Goal: Contribute content: Contribute content

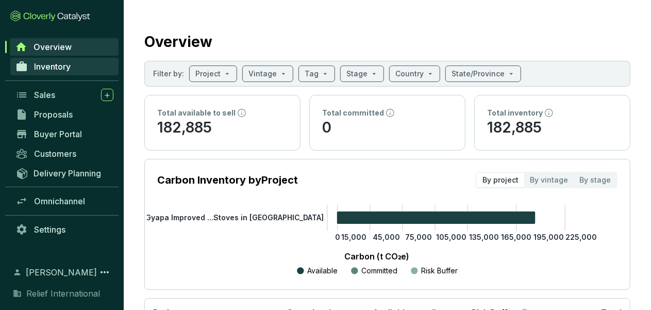
click at [63, 65] on span "Inventory" at bounding box center [52, 66] width 37 height 10
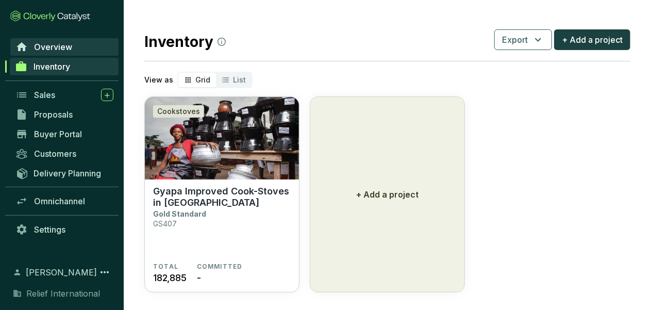
click at [54, 49] on span "Overview" at bounding box center [53, 47] width 38 height 10
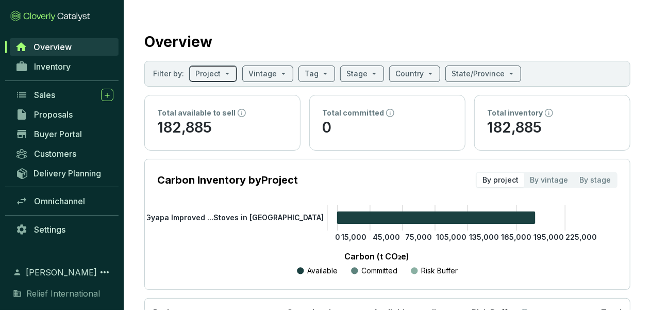
click at [221, 72] on span at bounding box center [213, 73] width 36 height 15
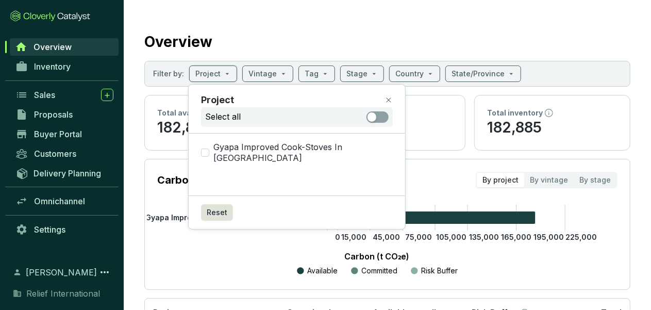
click at [260, 26] on section "Overview Filter by: Project Vintage Tag Stage Country State/Province Total avai…" at bounding box center [387, 205] width 527 height 411
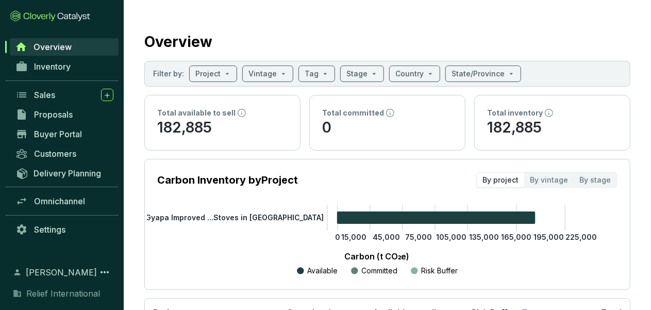
click at [62, 45] on span "Overview" at bounding box center [52, 47] width 38 height 10
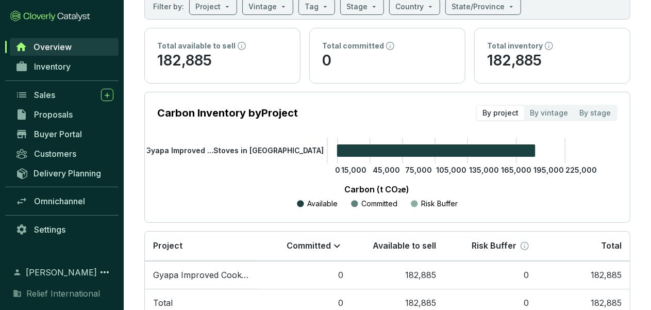
scroll to position [69, 0]
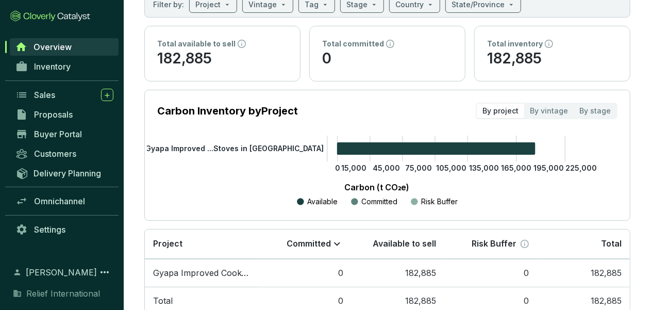
click at [520, 107] on div "By project" at bounding box center [499, 111] width 47 height 14
click at [476, 104] on input "By project" at bounding box center [476, 104] width 0 height 0
click at [271, 145] on tspan "Gyapa Improved ...Stoves in [GEOGRAPHIC_DATA]" at bounding box center [234, 148] width 178 height 9
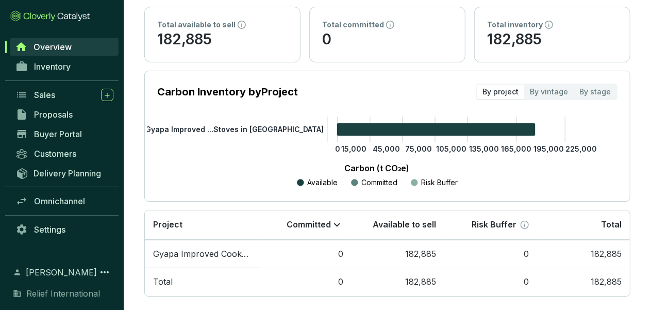
scroll to position [101, 0]
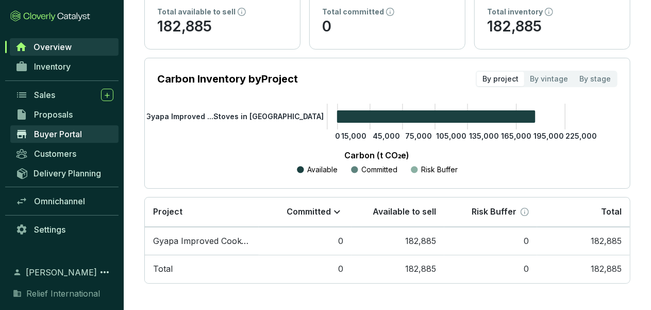
click at [58, 132] on span "Buyer Portal" at bounding box center [58, 134] width 48 height 10
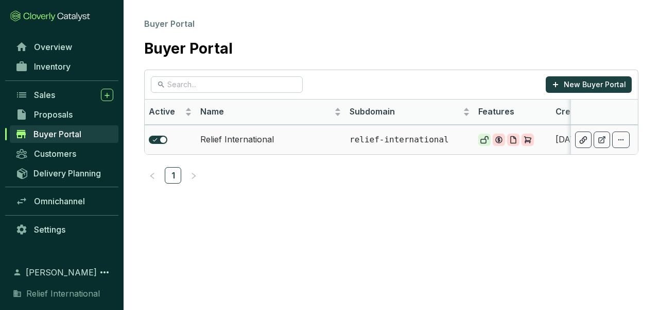
click at [255, 140] on td "Relief International" at bounding box center [270, 139] width 149 height 29
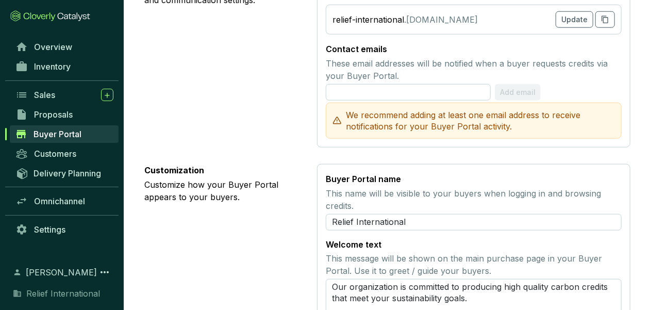
scroll to position [513, 0]
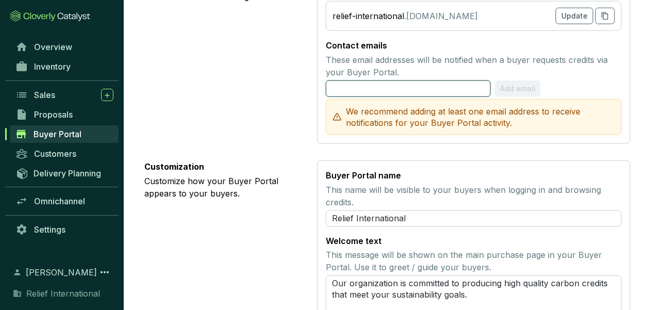
click at [408, 90] on input "text" at bounding box center [408, 88] width 165 height 16
type input "[PERSON_NAME][EMAIL_ADDRESS][PERSON_NAME][DOMAIN_NAME]"
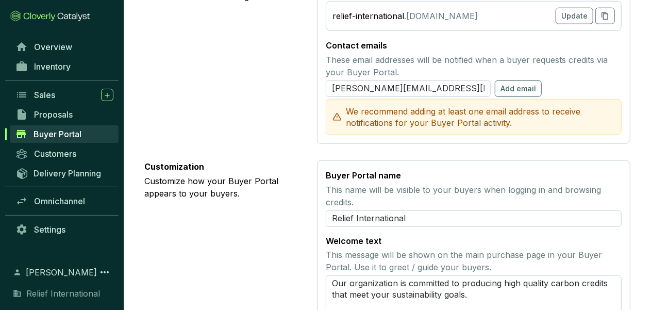
click at [417, 150] on section "Data settings Control what data is visible on this Buyer Portal. Show project p…" at bounding box center [387, 28] width 486 height 812
click at [510, 88] on span "Add email" at bounding box center [518, 88] width 36 height 10
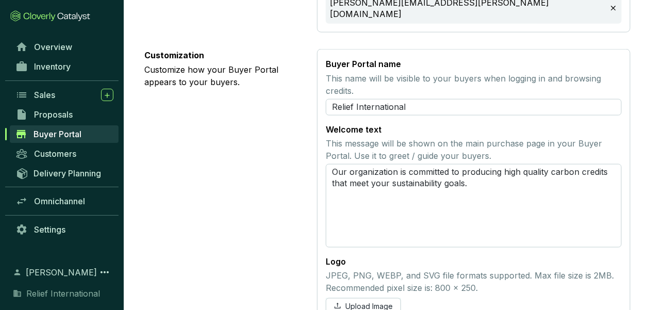
scroll to position [622, 0]
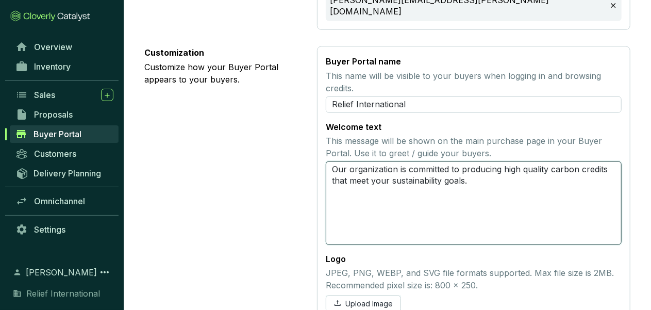
click at [477, 168] on textarea "Our organization is committed to producing high quality carbon credits that mee…" at bounding box center [474, 202] width 296 height 83
type textarea "Our organization is committed to producing high quality carbon credits that mee…"
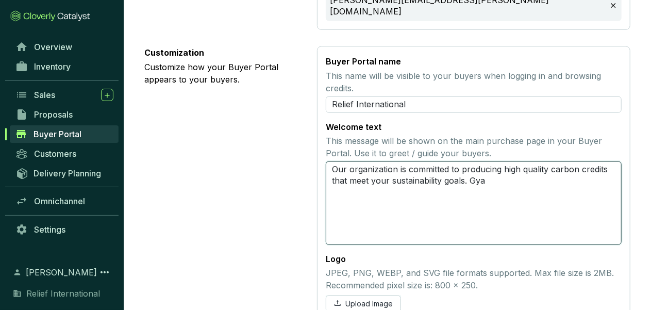
type textarea "Our organization is committed to producing high quality carbon credits that mee…"
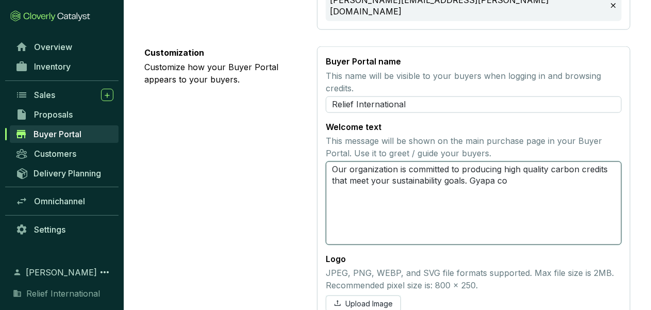
type textarea "Our organization is committed to producing high quality carbon credits that mee…"
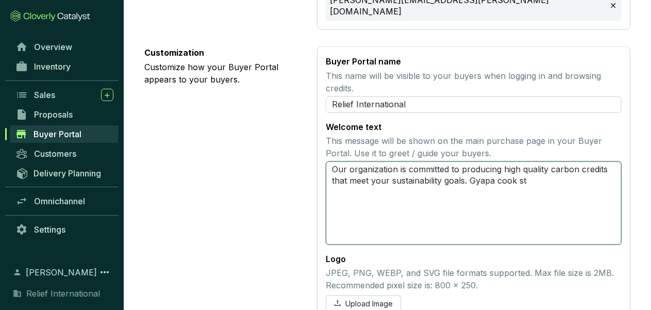
type textarea "Our organization is committed to producing high quality carbon credits that mee…"
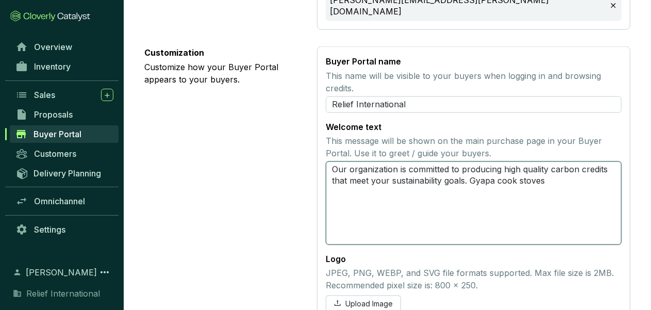
type textarea "Our organization is committed to producing high quality carbon credits that mee…"
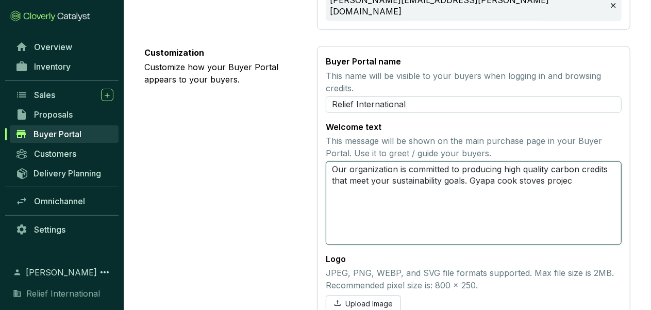
type textarea "Our organization is committed to producing high quality carbon credits that mee…"
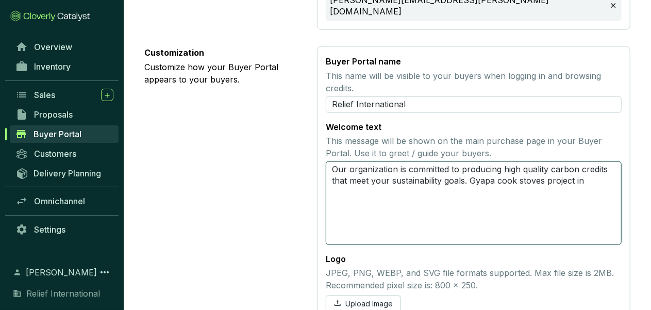
type textarea "Our organization is committed to producing high quality carbon credits that mee…"
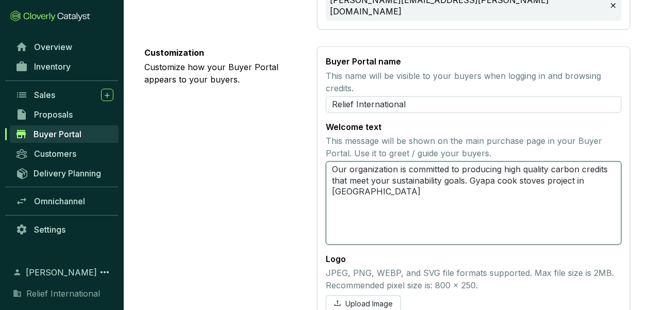
type textarea "Our organization is committed to producing high quality carbon credits that mee…"
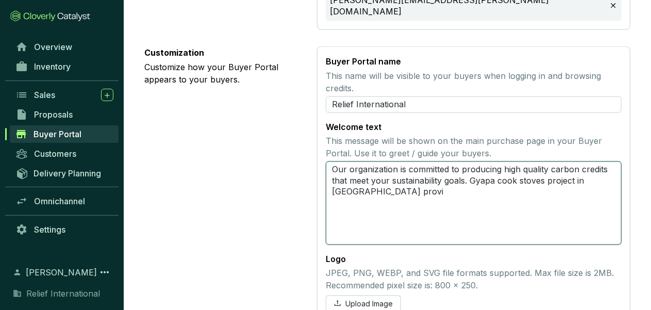
type textarea "Our organization is committed to producing high quality carbon credits that mee…"
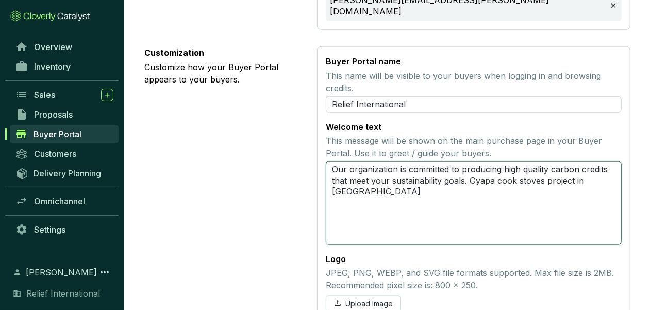
type textarea "Our organization is committed to producing high quality carbon credits that mee…"
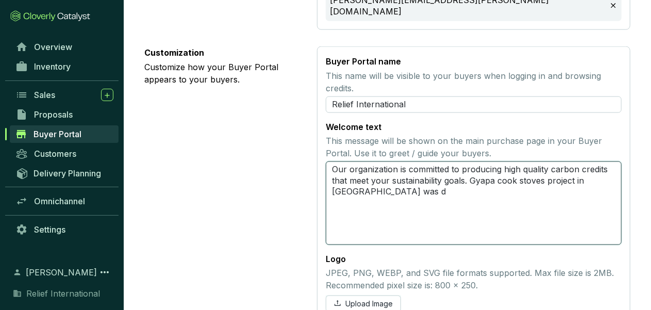
type textarea "Our organization is committed to producing high quality carbon credits that mee…"
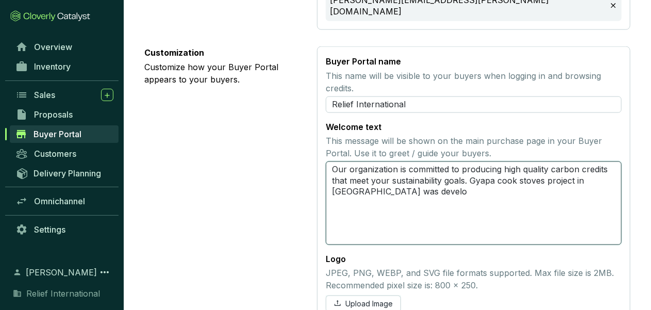
type textarea "Our organization is committed to producing high quality carbon credits that mee…"
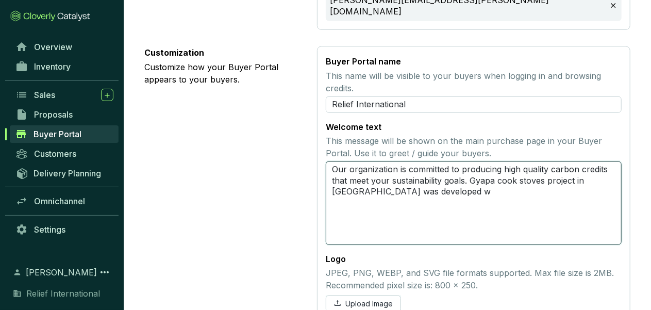
type textarea "Our organization is committed to producing high quality carbon credits that mee…"
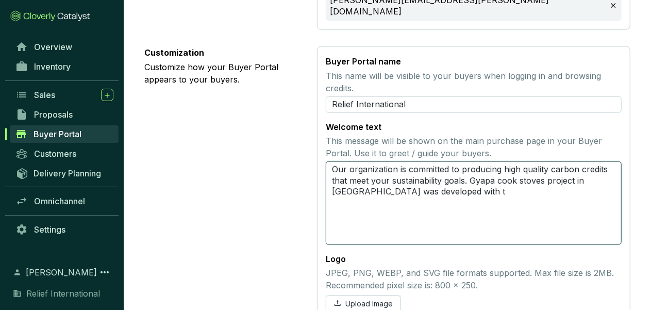
type textarea "Our organization is committed to producing high quality carbon credits that mee…"
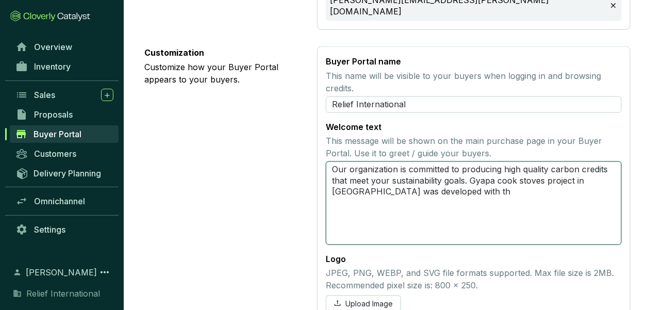
type textarea "Our organization is committed to producing high quality carbon credits that mee…"
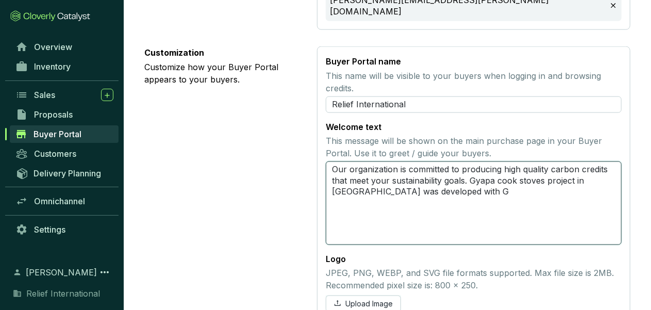
type textarea "Our organization is committed to producing high quality carbon credits that mee…"
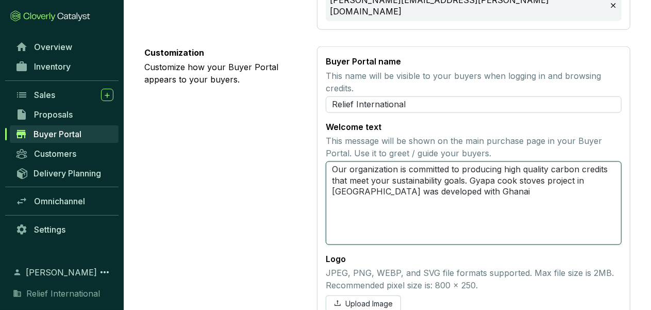
type textarea "Our organization is committed to producing high quality carbon credits that mee…"
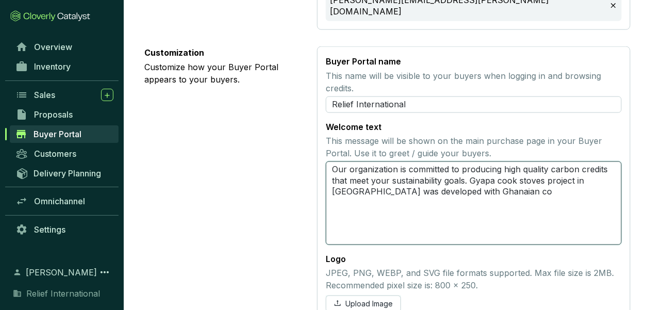
type textarea "Our organization is committed to producing high quality carbon credits that mee…"
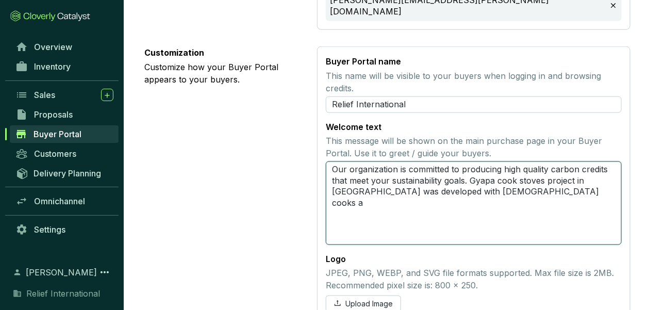
type textarea "Our organization is committed to producing high quality carbon credits that mee…"
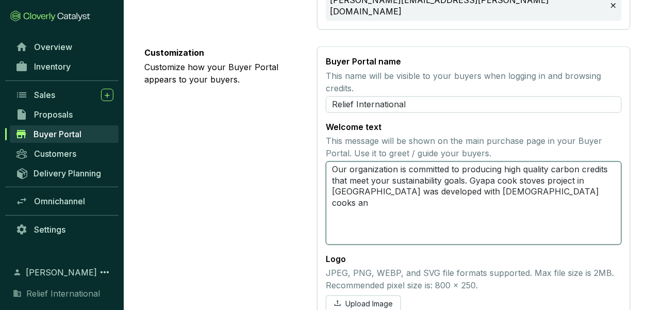
type textarea "Our organization is committed to producing high quality carbon credits that mee…"
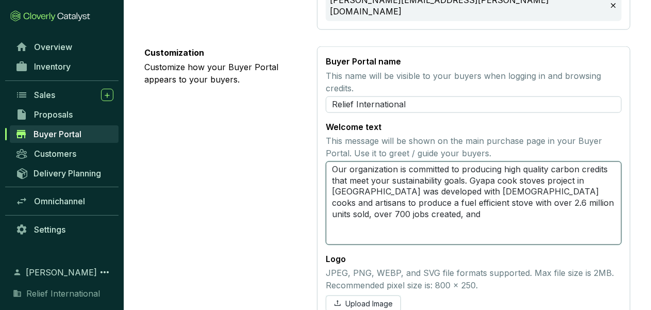
click at [547, 194] on textarea "Our organization is committed to producing high quality carbon credits that mee…" at bounding box center [474, 202] width 296 height 83
click at [396, 204] on textarea "Our organization is committed to producing high quality carbon credits that mee…" at bounding box center [474, 202] width 296 height 83
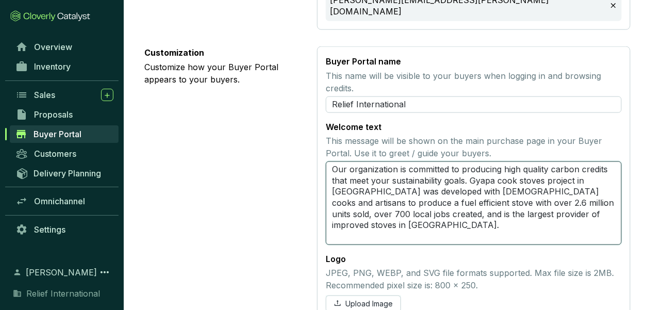
click at [425, 191] on textarea "Our organization is committed to producing high quality carbon credits that mee…" at bounding box center [474, 202] width 296 height 83
click at [371, 202] on textarea "Our organization is committed to producing high quality carbon credits that mee…" at bounding box center [474, 202] width 296 height 83
click at [602, 193] on textarea "Our organization is committed to producing high quality carbon credits that mee…" at bounding box center [474, 202] width 296 height 83
click at [605, 189] on textarea "Our organization is committed to producing high quality carbon credits that mee…" at bounding box center [474, 202] width 296 height 83
click at [573, 201] on textarea "Our organization is committed to producing high quality carbon credits that mee…" at bounding box center [474, 202] width 296 height 83
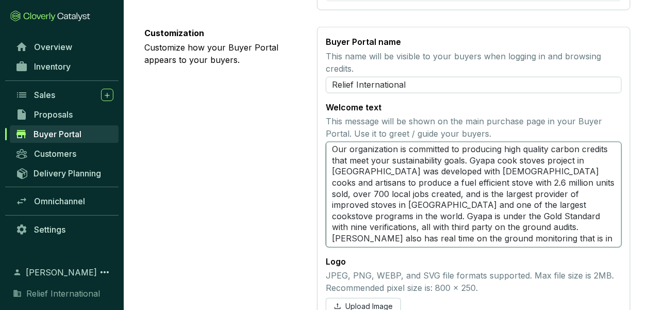
scroll to position [0, 0]
click at [395, 142] on textarea "Our organization is committed to producing high quality carbon credits that mee…" at bounding box center [474, 195] width 296 height 106
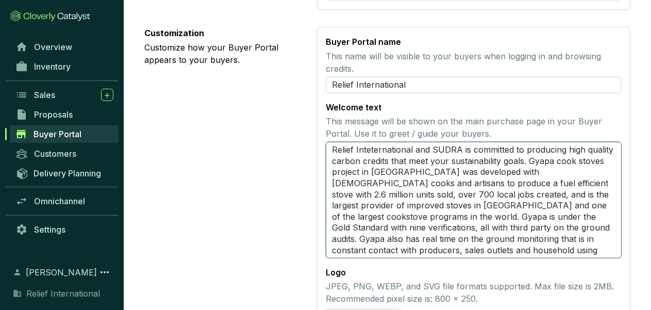
click at [394, 142] on textarea "Relief Inteternational and SUDRA is committed to producing high quality carbon …" at bounding box center [474, 200] width 296 height 116
click at [412, 142] on textarea "Relief Inteternational and SUDRA is committed to producing high quality carbon …" at bounding box center [474, 200] width 296 height 116
click at [467, 142] on textarea "Relief Inteternational and SUDRA is committed to producing high quality carbon …" at bounding box center [474, 200] width 296 height 116
click at [361, 142] on textarea "Relief Inteternational and SUDRA are committed to producing high quality carbon…" at bounding box center [474, 200] width 296 height 116
click at [371, 142] on textarea "Relief Inteternational and SUDRA are committed to producing high quality carbon…" at bounding box center [474, 200] width 296 height 116
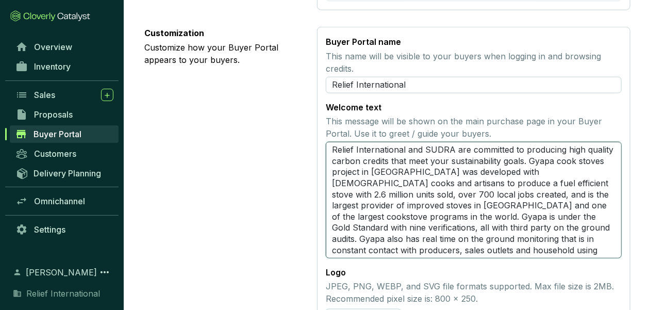
drag, startPoint x: 330, startPoint y: 136, endPoint x: 556, endPoint y: 148, distance: 226.4
click at [556, 148] on textarea "Relief International and SUDRA are committed to producing high quality carbon c…" at bounding box center [474, 200] width 296 height 116
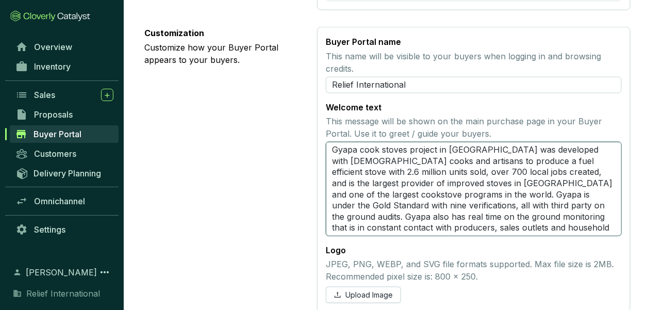
click at [432, 215] on textarea "Gyapa cook stoves project in [GEOGRAPHIC_DATA] was developed with [DEMOGRAPHIC_…" at bounding box center [474, 189] width 296 height 94
paste textarea "Relief International and SUDRA are committed to producing high quality carbon c…"
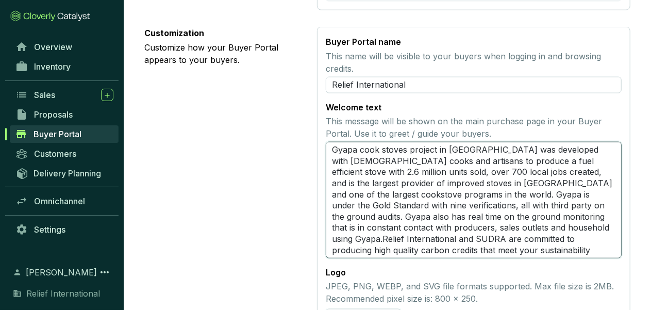
click at [332, 142] on textarea "Gyapa cook stoves project in [GEOGRAPHIC_DATA] was developed with [DEMOGRAPHIC_…" at bounding box center [474, 200] width 296 height 116
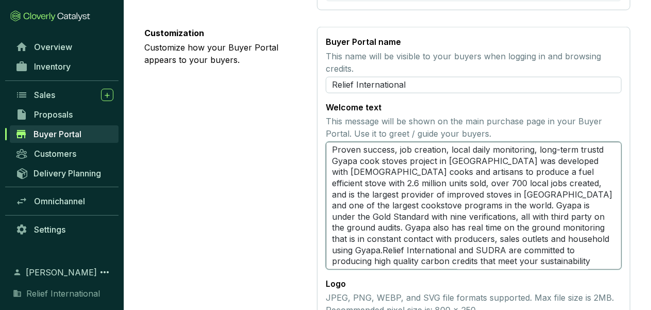
click at [391, 142] on textarea "Proven success, job creation, local daily monitoring, long-term trustd Gyapa co…" at bounding box center [474, 206] width 296 height 128
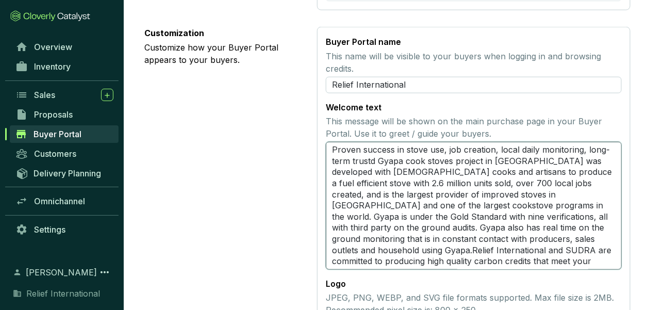
click at [445, 142] on textarea "Proven success in stove use, job creation, local daily monitoring, long-term tr…" at bounding box center [474, 206] width 296 height 128
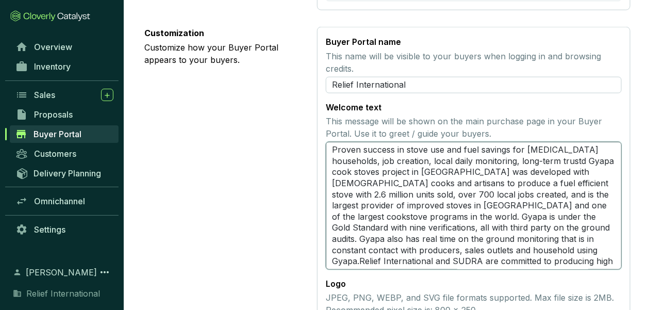
click at [578, 149] on textarea "Proven success in stove use and fuel savings for [MEDICAL_DATA] households, job…" at bounding box center [474, 206] width 296 height 128
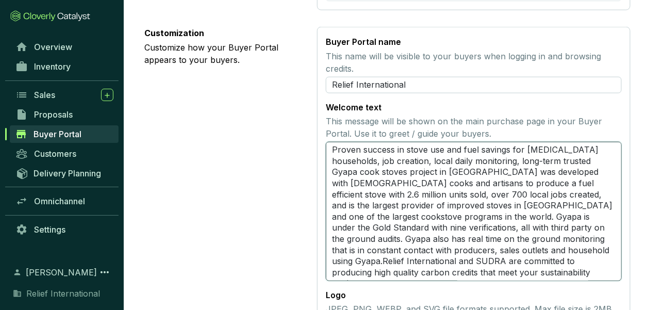
click at [592, 151] on textarea "Proven success in stove use and fuel savings for [MEDICAL_DATA] households, job…" at bounding box center [474, 211] width 296 height 139
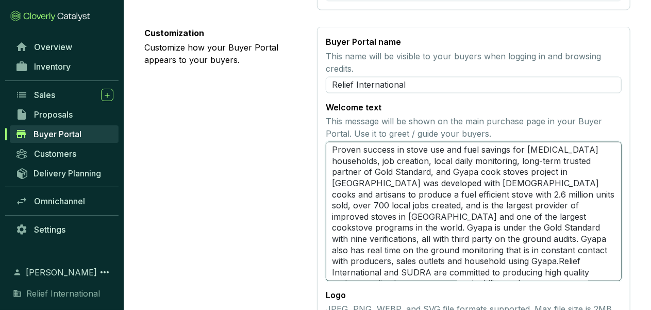
click at [515, 150] on textarea "Proven success in stove use and fuel savings for [MEDICAL_DATA] households, job…" at bounding box center [474, 211] width 296 height 139
click at [480, 161] on textarea "Proven success in stove use and fuel savings for [MEDICAL_DATA] households, job…" at bounding box center [474, 211] width 296 height 139
click at [481, 161] on textarea "Proven success in stove use and fuel savings for [MEDICAL_DATA] households, job…" at bounding box center [474, 211] width 296 height 139
click at [381, 149] on textarea "Proven success in stove use and fuel savings for [MEDICAL_DATA] households, job…" at bounding box center [474, 211] width 296 height 139
click at [479, 162] on textarea "Proven success in stove use and fuel savings for [MEDICAL_DATA] households, job…" at bounding box center [474, 211] width 296 height 139
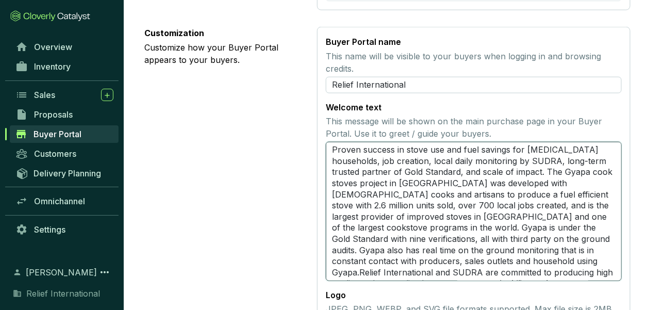
click at [511, 183] on textarea "Proven success in stove use and fuel savings for [MEDICAL_DATA] households, job…" at bounding box center [474, 211] width 296 height 139
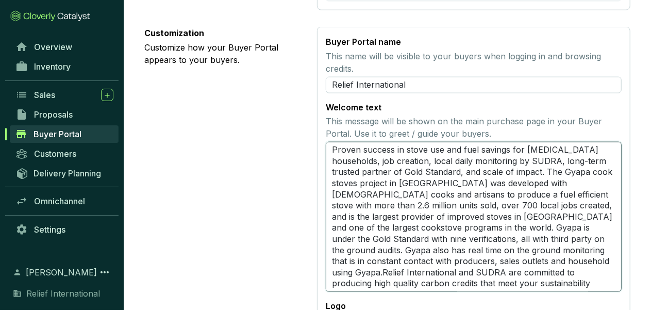
click at [428, 247] on textarea "Proven success in stove use and fuel savings for [MEDICAL_DATA] households, job…" at bounding box center [474, 217] width 296 height 150
click at [389, 269] on textarea "Proven success in stove use and fuel savings for [MEDICAL_DATA] households, job…" at bounding box center [474, 217] width 296 height 150
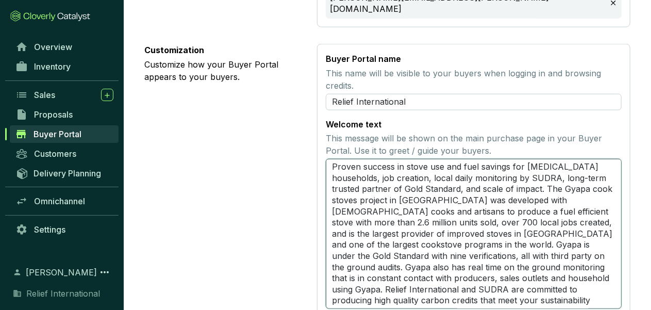
scroll to position [620, 0]
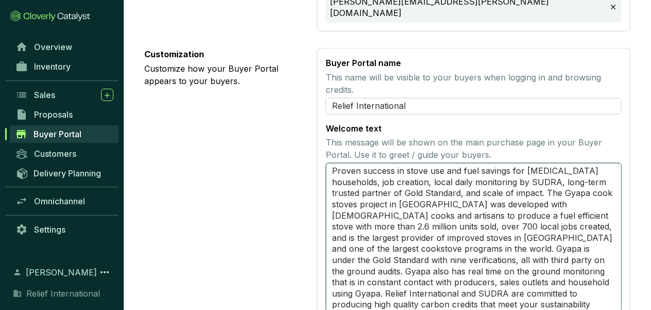
drag, startPoint x: 362, startPoint y: 158, endPoint x: 509, endPoint y: 159, distance: 147.8
click at [509, 163] on textarea "Proven success in stove use and fuel savings for [MEDICAL_DATA] households, job…" at bounding box center [474, 238] width 296 height 150
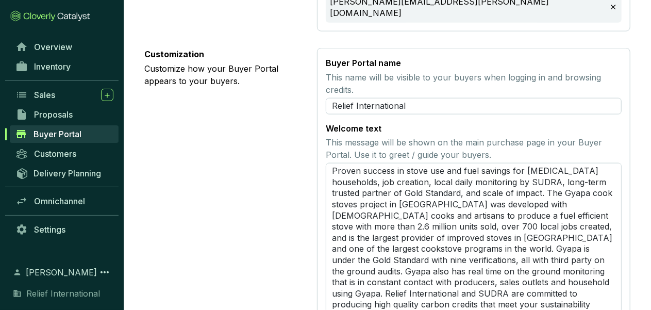
drag, startPoint x: 494, startPoint y: 159, endPoint x: 647, endPoint y: 81, distance: 171.6
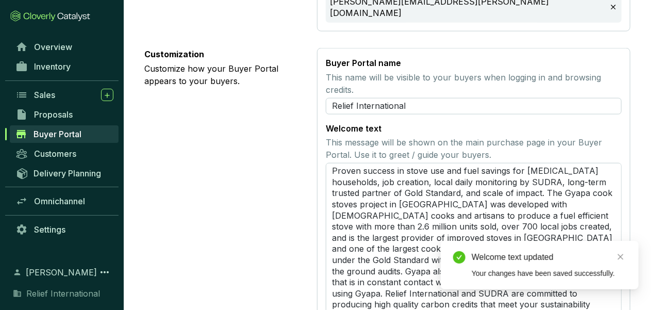
scroll to position [708, 0]
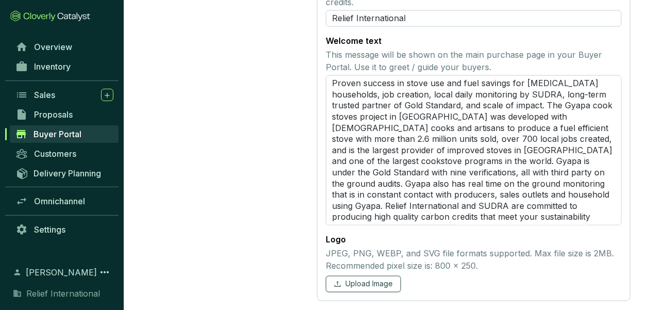
click at [377, 279] on span "Upload Image" at bounding box center [368, 284] width 47 height 10
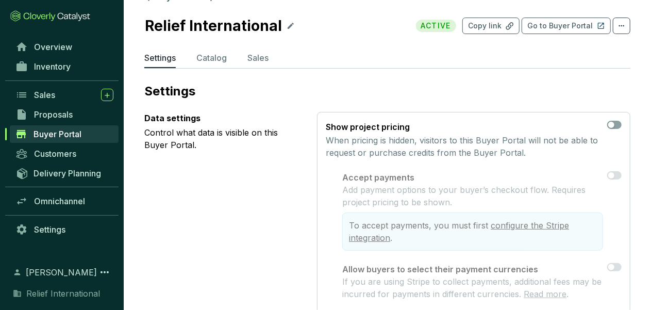
scroll to position [0, 0]
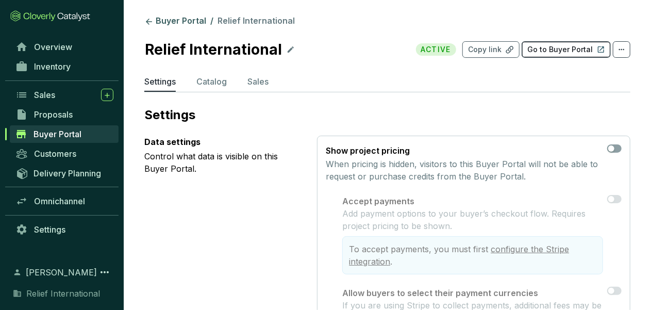
click at [574, 53] on p "Go to Buyer Portal" at bounding box center [559, 49] width 65 height 10
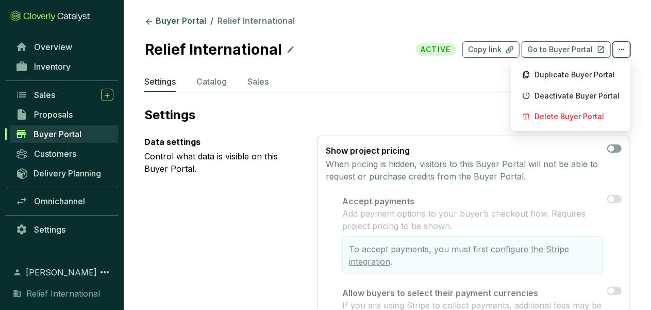
click at [624, 51] on icon at bounding box center [621, 49] width 8 height 12
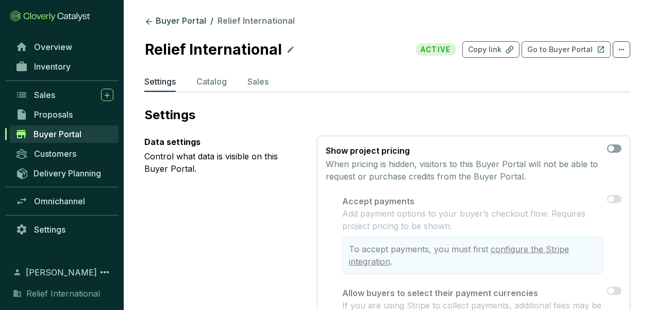
click at [352, 53] on section "Relief International ACTIVE Copy link Go to Buyer Portal" at bounding box center [387, 49] width 486 height 23
click at [55, 94] on span "Sales" at bounding box center [44, 95] width 21 height 10
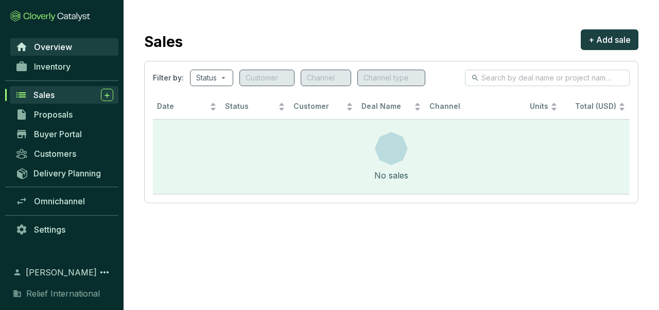
click at [51, 49] on span "Overview" at bounding box center [53, 47] width 38 height 10
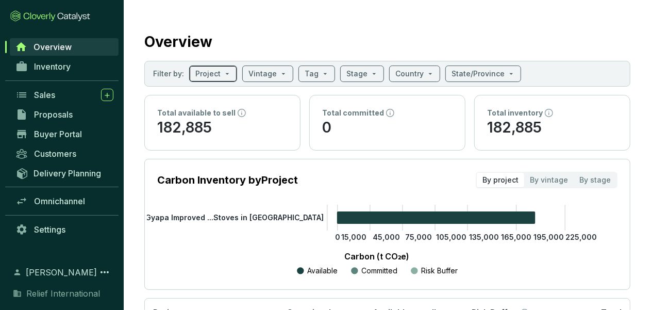
click at [227, 74] on span at bounding box center [213, 73] width 36 height 15
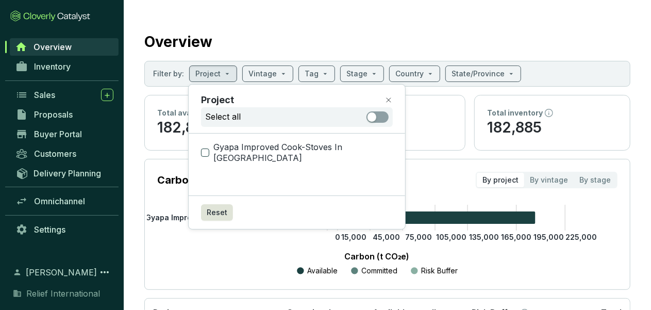
click at [270, 147] on span "Gyapa Improved Cook-Stoves In [GEOGRAPHIC_DATA]" at bounding box center [300, 153] width 183 height 22
click at [209, 148] on input "Gyapa Improved Cook-Stoves In [GEOGRAPHIC_DATA]" at bounding box center [205, 152] width 8 height 8
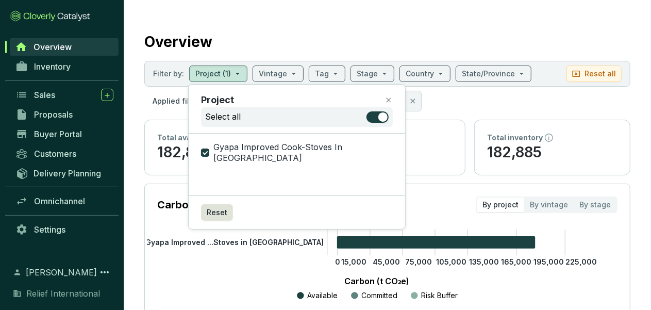
click at [526, 18] on section "Overview Filter by: Project (1) Vintage Tag Stage Country State/Province Reset …" at bounding box center [387, 218] width 527 height 436
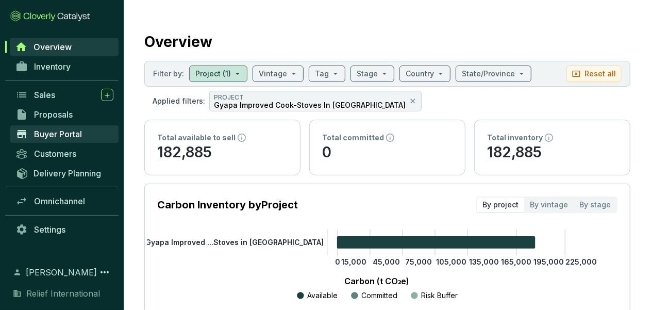
click at [69, 134] on span "Buyer Portal" at bounding box center [58, 134] width 48 height 10
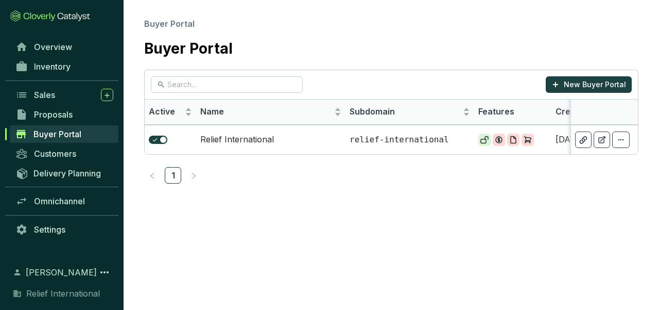
click at [562, 227] on section "Buyer Portal Buyer Portal New Buyer Portal Active Name Subdomain Features Creat…" at bounding box center [329, 155] width 659 height 310
click at [236, 142] on td "Relief International" at bounding box center [270, 139] width 149 height 29
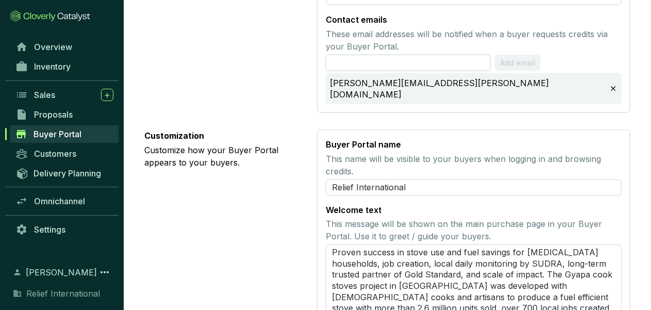
scroll to position [541, 0]
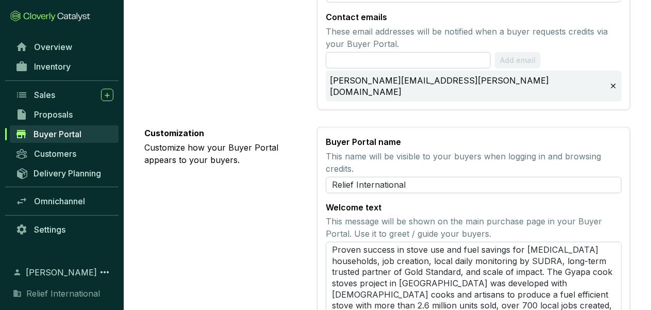
click at [212, 148] on p "Customize how your Buyer Portal appears to your buyers." at bounding box center [222, 153] width 156 height 25
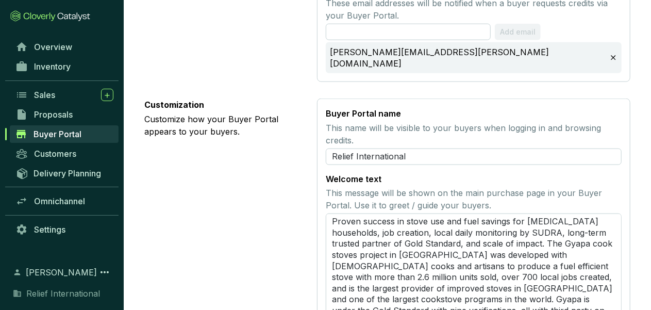
scroll to position [568, 0]
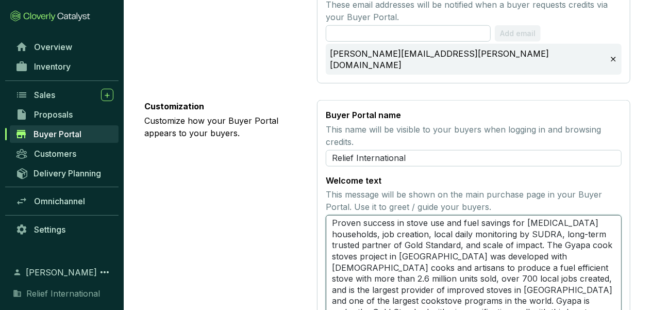
click at [332, 215] on textarea "Proven success in stove use and fuel savings for [MEDICAL_DATA] households, job…" at bounding box center [474, 290] width 296 height 150
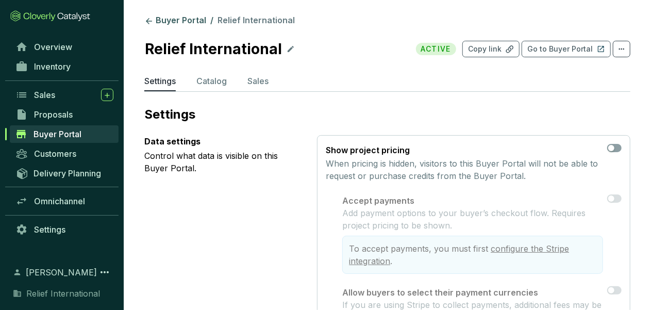
scroll to position [0, 0]
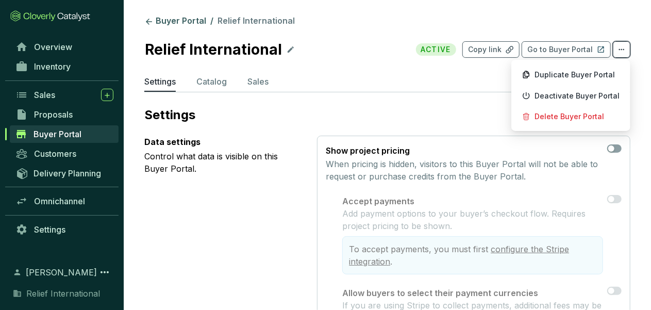
click at [624, 54] on icon at bounding box center [621, 49] width 8 height 12
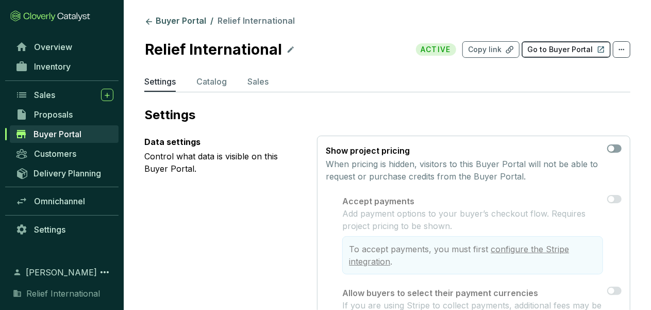
click at [579, 51] on p "Go to Buyer Portal" at bounding box center [559, 49] width 65 height 10
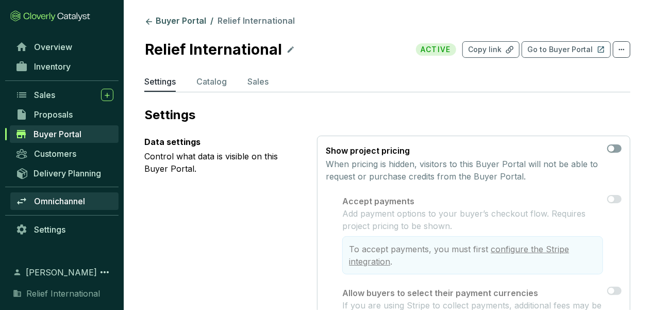
click at [72, 201] on span "Omnichannel" at bounding box center [59, 201] width 51 height 10
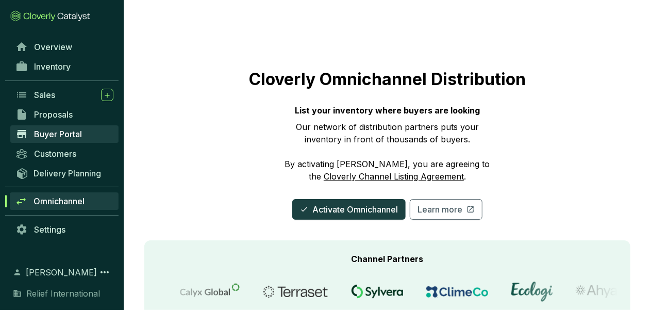
click at [61, 135] on span "Buyer Portal" at bounding box center [58, 134] width 48 height 10
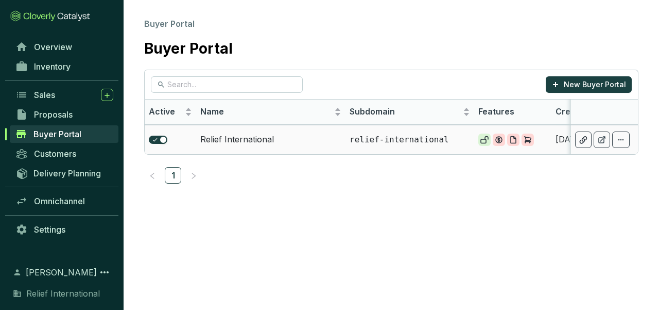
click at [203, 141] on td "Relief International" at bounding box center [270, 139] width 149 height 29
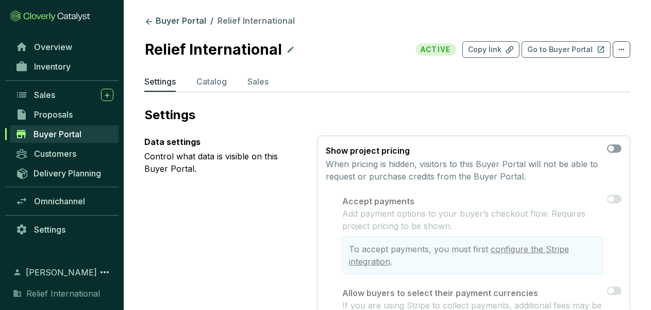
click at [431, 54] on span "ACTIVE" at bounding box center [436, 49] width 40 height 12
click at [48, 115] on span "Proposals" at bounding box center [53, 114] width 39 height 10
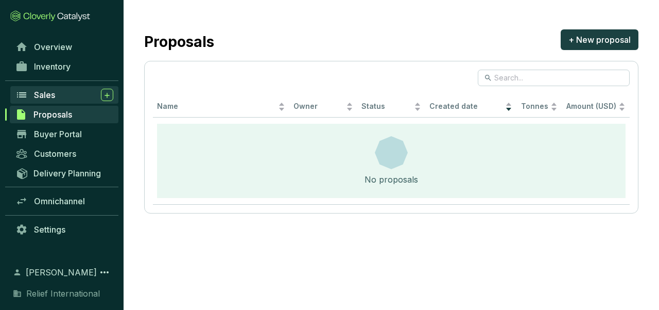
click at [48, 93] on span "Sales" at bounding box center [44, 95] width 21 height 10
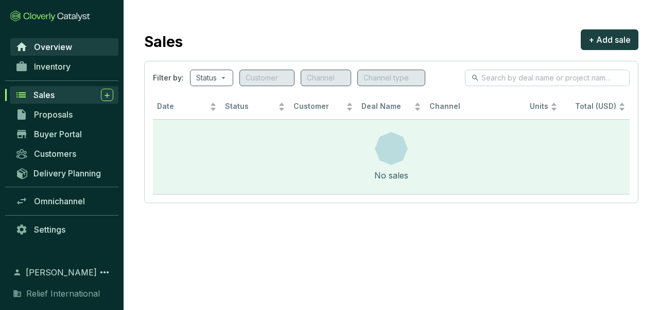
click at [46, 47] on span "Overview" at bounding box center [53, 47] width 38 height 10
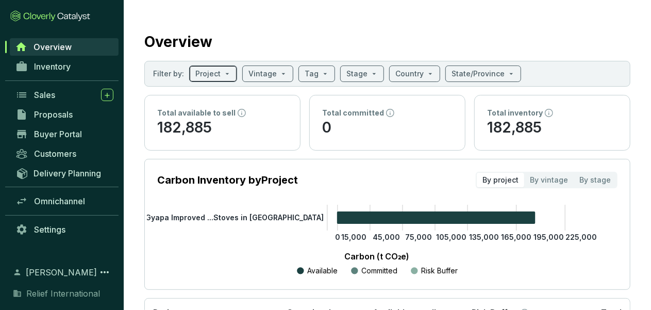
click at [228, 70] on span at bounding box center [213, 73] width 36 height 15
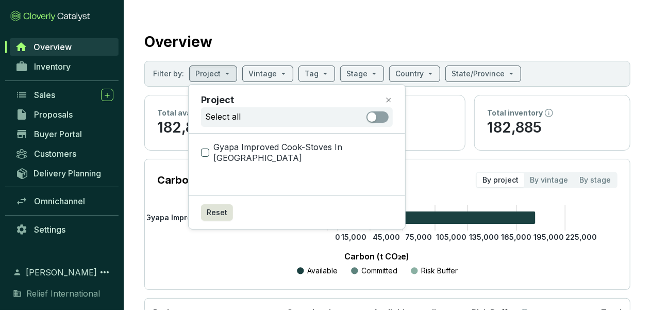
click at [209, 148] on input "Gyapa Improved Cook-Stoves In [GEOGRAPHIC_DATA]" at bounding box center [205, 152] width 8 height 8
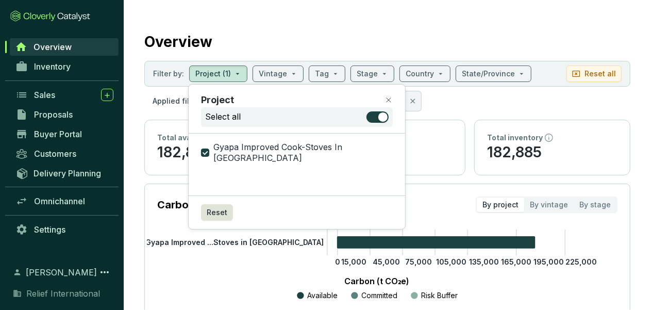
click at [266, 179] on div "Gyapa Improved Cook-Stoves In [GEOGRAPHIC_DATA]" at bounding box center [297, 164] width 216 height 62
click at [386, 99] on icon at bounding box center [388, 100] width 4 height 4
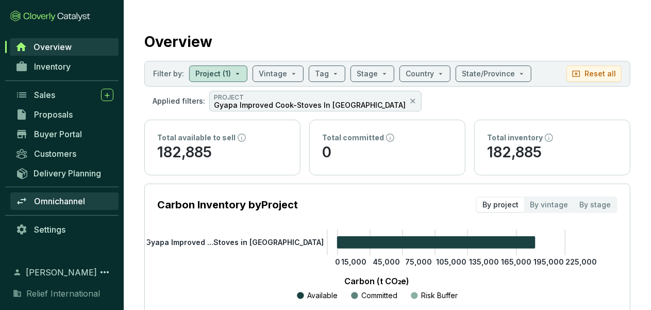
click at [56, 202] on span "Omnichannel" at bounding box center [59, 201] width 51 height 10
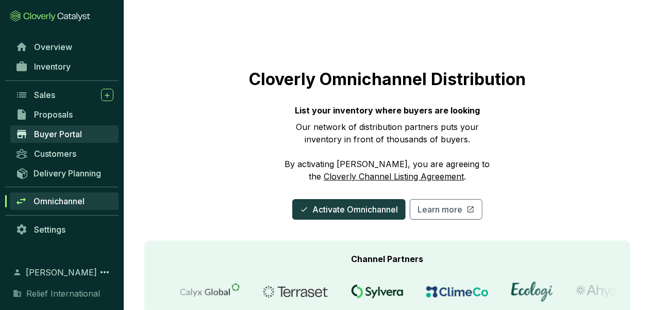
click at [58, 131] on span "Buyer Portal" at bounding box center [58, 134] width 48 height 10
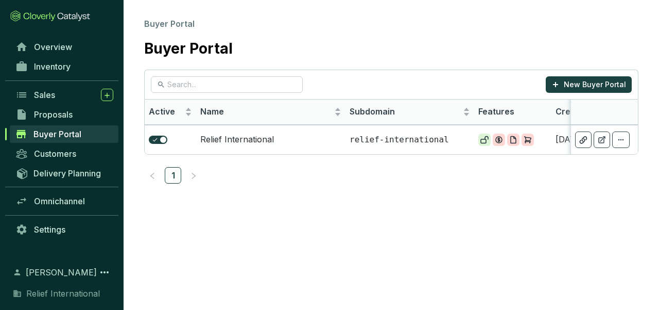
click at [70, 292] on span "Relief International" at bounding box center [63, 293] width 74 height 12
click at [49, 297] on span "Relief International" at bounding box center [63, 293] width 74 height 12
click at [49, 272] on span "[PERSON_NAME]" at bounding box center [61, 272] width 71 height 12
click at [102, 274] on icon at bounding box center [104, 272] width 12 height 12
click at [157, 265] on section "Buyer Portal Buyer Portal New Buyer Portal Active Name Subdomain Features Creat…" at bounding box center [329, 155] width 659 height 310
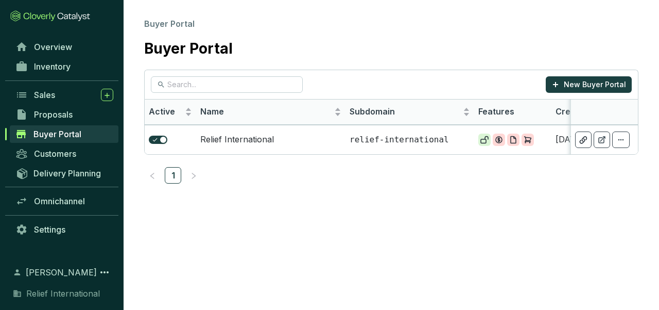
click at [94, 296] on span "Relief International" at bounding box center [63, 293] width 74 height 12
click at [182, 25] on span "Buyer Portal" at bounding box center [169, 24] width 50 height 10
click at [181, 24] on span "Buyer Portal" at bounding box center [169, 24] width 50 height 10
click at [212, 140] on td "Relief International" at bounding box center [270, 139] width 149 height 29
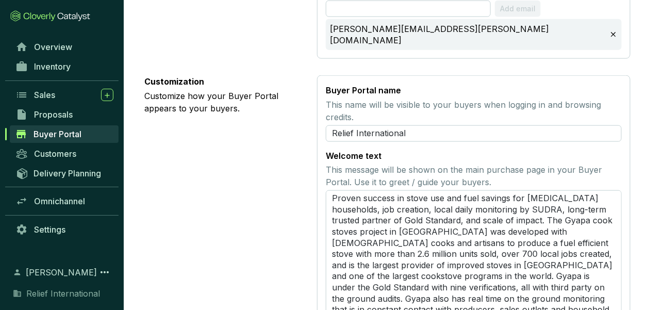
scroll to position [607, 0]
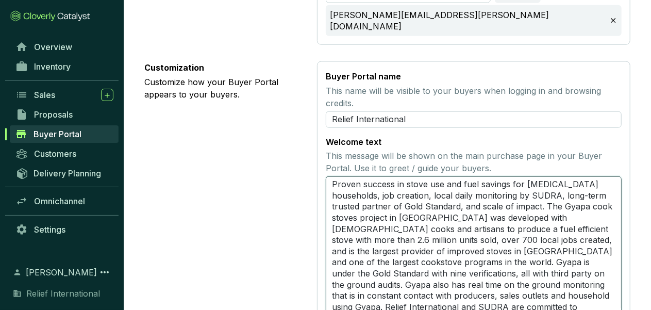
click at [330, 176] on textarea "Proven success in stove use and fuel savings for [MEDICAL_DATA] households, job…" at bounding box center [474, 251] width 296 height 150
click at [333, 176] on textarea "Proven success in stove use and fuel savings for [MEDICAL_DATA] households, job…" at bounding box center [474, 251] width 296 height 150
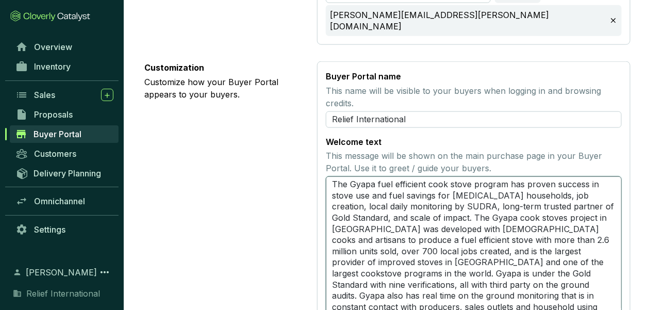
click at [548, 185] on textarea "The Gyapa fuel efficient cook stove program has proven success in stove use and…" at bounding box center [474, 251] width 296 height 150
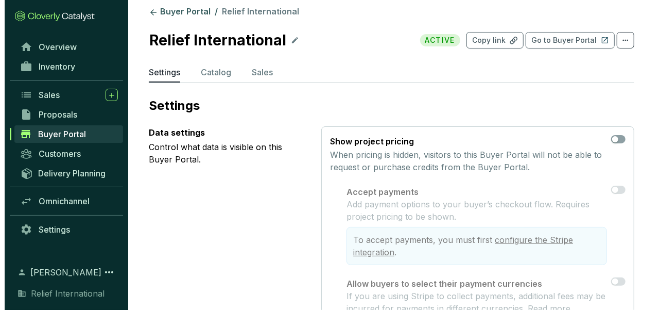
scroll to position [0, 0]
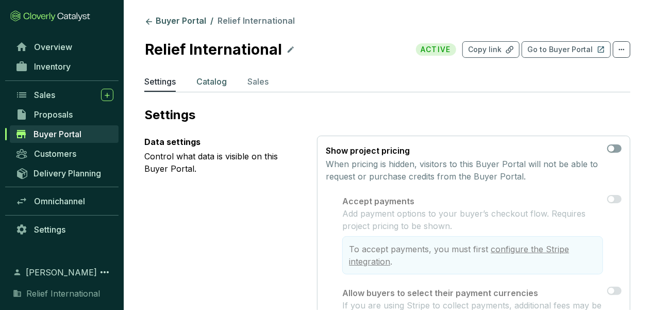
click at [206, 82] on p "Catalog" at bounding box center [211, 81] width 30 height 12
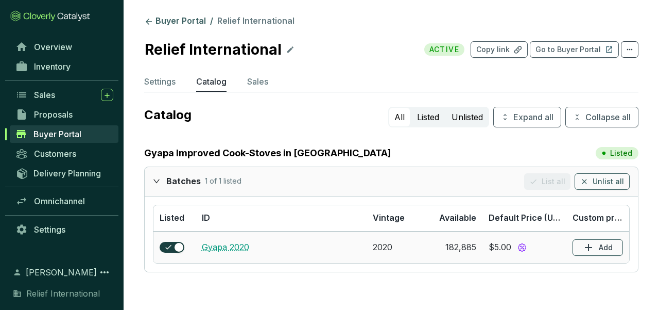
click at [227, 247] on link "Gyapa 2020" at bounding box center [225, 247] width 47 height 10
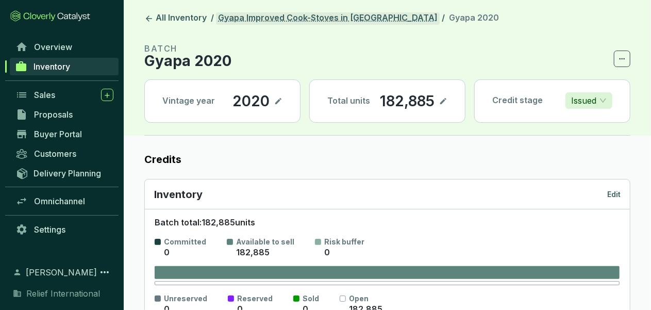
click at [242, 18] on link "Gyapa Improved Cook-Stoves in [GEOGRAPHIC_DATA]" at bounding box center [328, 18] width 224 height 12
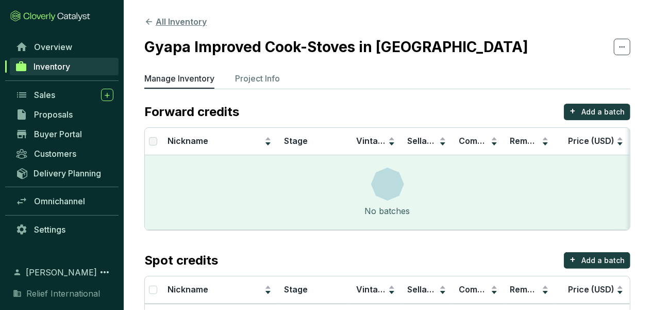
click at [178, 20] on button "All Inventory" at bounding box center [175, 21] width 62 height 12
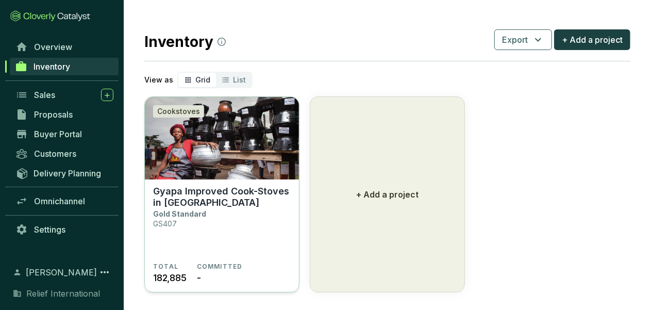
click at [272, 194] on p "Gyapa Improved Cook-Stoves in [GEOGRAPHIC_DATA]" at bounding box center [222, 196] width 138 height 23
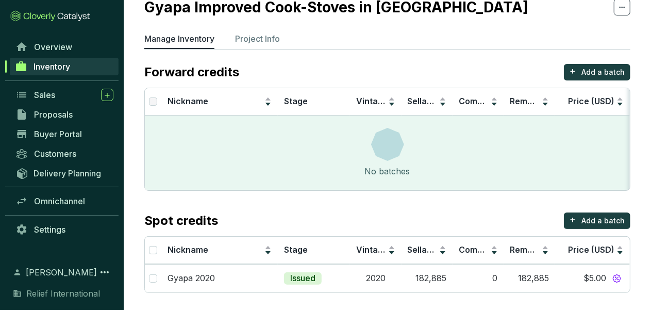
scroll to position [42, 0]
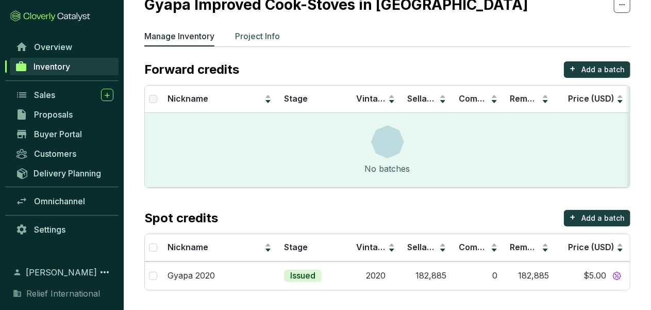
click at [271, 32] on p "Project Info" at bounding box center [257, 36] width 45 height 12
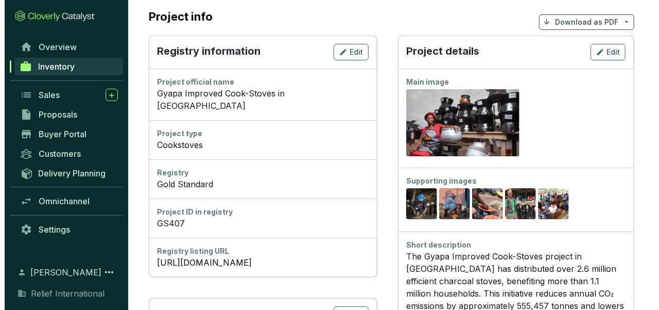
scroll to position [92, 0]
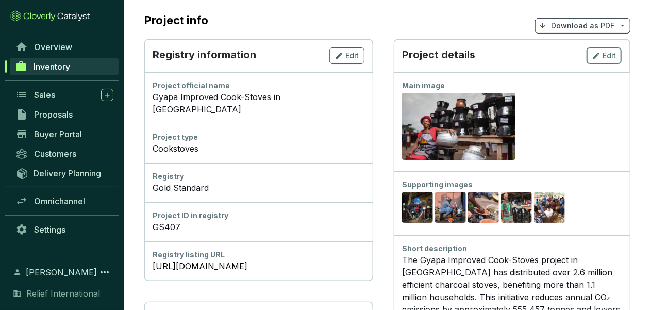
click at [613, 58] on span "Edit" at bounding box center [608, 55] width 13 height 10
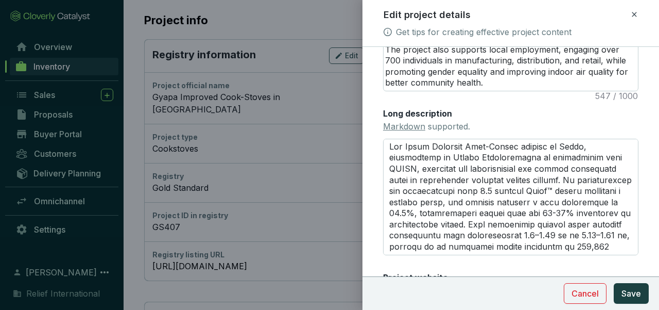
scroll to position [319, 0]
click at [409, 125] on link "Markdown" at bounding box center [404, 125] width 42 height 10
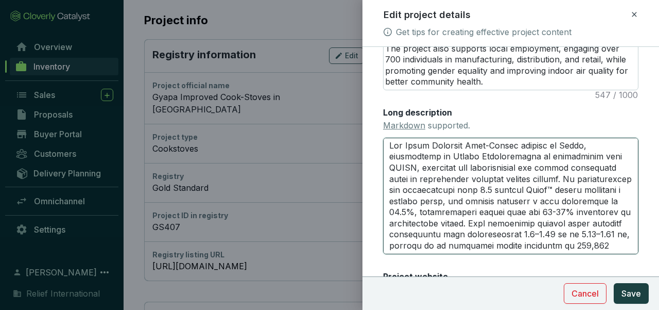
click at [391, 145] on textarea "Long description Markdown supported." at bounding box center [510, 196] width 255 height 116
type textarea "#The Gyapa Improved Cook-Stoves project in Ghana, implemented by Relief Interna…"
type textarea "#HThe Gyapa Improved Cook-Stoves project in Ghana, implemented by Relief Intern…"
type textarea "#H1The Gyapa Improved Cook-Stoves project in Ghana, implemented by Relief Inter…"
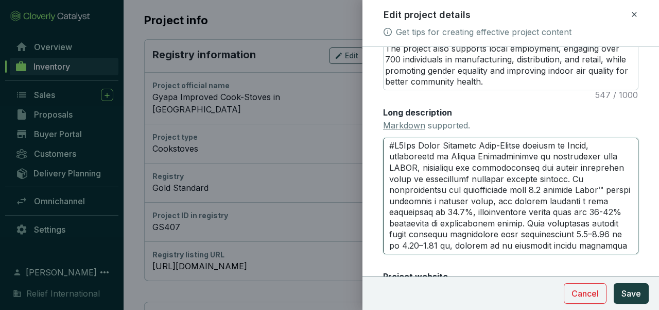
type textarea "#H1 The Gyapa Improved Cook-Stoves project in Ghana, implemented by Relief Inte…"
type textarea "#H1 DThe Gyapa Improved Cook-Stoves project in Ghana, implemented by Relief Int…"
type textarea "#H1 DeThe Gyapa Improved Cook-Stoves project in Ghana, implemented by Relief In…"
type textarea "#H1 DelThe Gyapa Improved Cook-Stoves project in Ghana, implemented by Relief I…"
type textarea "#H1 DeThe Gyapa Improved Cook-Stoves project in Ghana, implemented by Relief In…"
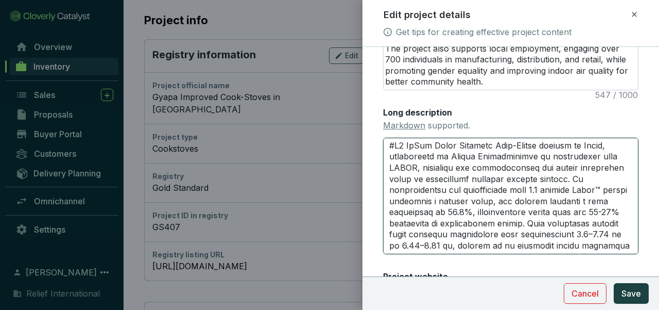
type textarea "#H1 DThe Gyapa Improved Cook-Stoves project in Ghana, implemented by Relief Int…"
type textarea "#H1 The Gyapa Improved Cook-Stoves project in Ghana, implemented by Relief Inte…"
type textarea "#H1 CThe Gyapa Improved Cook-Stoves project in Ghana, implemented by Relief Int…"
type textarea "#H1 CoThe Gyapa Improved Cook-Stoves project in Ghana, implemented by Relief In…"
type textarea "#H1 CooThe Gyapa Improved Cook-Stoves project in Ghana, implemented by Relief I…"
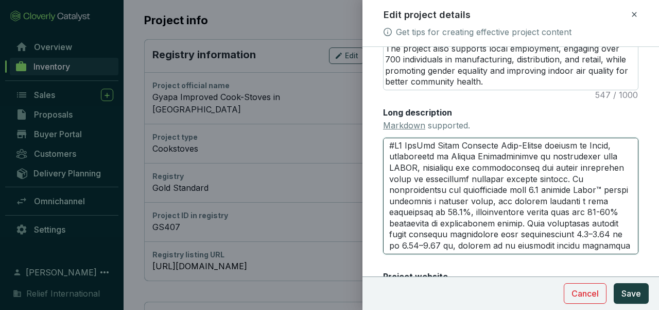
type textarea "#H1 CookThe Gyapa Improved Cook-Stoves project in Ghana, implemented by Relief …"
type textarea "#H1 CooksThe Gyapa Improved Cook-Stoves project in Ghana, implemented by Relief…"
type textarea "#H1 CookstThe Gyapa Improved Cook-Stoves project in Ghana, implemented by Relie…"
type textarea "#H1 CookstoThe Gyapa Improved Cook-Stoves project in Ghana, implemented by Reli…"
type textarea "#H1 CookstovThe Gyapa Improved Cook-Stoves project in Ghana, implemented by Rel…"
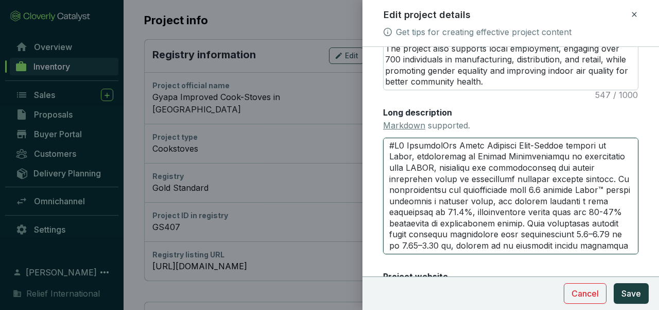
type textarea "#H1 CookstoveThe Gyapa Improved Cook-Stoves project in Ghana, implemented by Re…"
type textarea "#H1 CookstovesThe Gyapa Improved Cook-Stoves project in Ghana, implemented by R…"
type textarea "#H1 Cookstoves The Gyapa Improved Cook-Stoves project in Ghana, implemented by …"
type textarea "#H1 Cookstoves dThe Gyapa Improved Cook-Stoves project in Ghana, implemented by…"
type textarea "#H1 Cookstoves The Gyapa Improved Cook-Stoves project in Ghana, implemented by …"
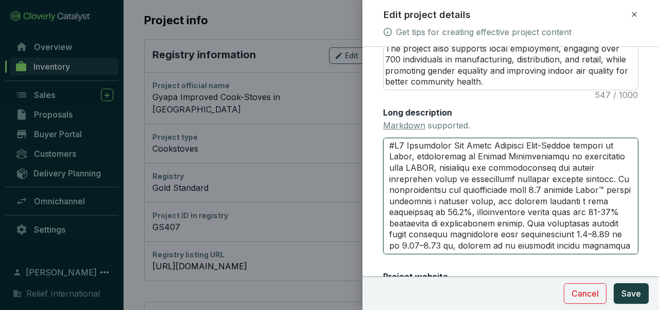
type textarea "#H1 Cookstoves dThe Gyapa Improved Cook-Stoves project in Ghana, implemented by…"
type textarea "#H1 Cookstoves deThe Gyapa Improved Cook-Stoves project in Ghana, implemented b…"
type textarea "#H1 Cookstoves dThe Gyapa Improved Cook-Stoves project in Ghana, implemented by…"
type textarea "#H1 Cookstoves The Gyapa Improved Cook-Stoves project in Ghana, implemented by …"
type textarea "#H1 Cookstoves DThe Gyapa Improved Cook-Stoves project in Ghana, implemented by…"
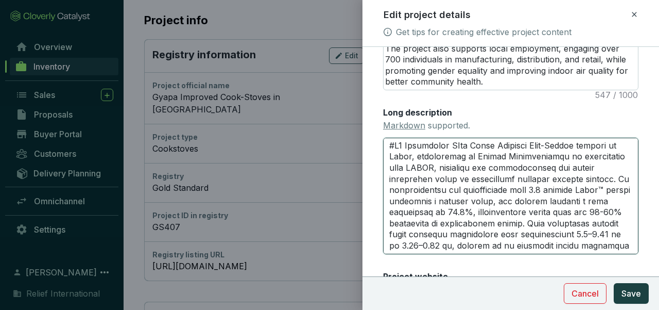
type textarea "#H1 Cookstoves DeThe Gyapa Improved Cook-Stoves project in Ghana, implemented b…"
type textarea "#H1 Cookstoves DelThe Gyapa Improved Cook-Stoves project in Ghana, implemented …"
type textarea "#H1 Cookstoves DeThe Gyapa Improved Cook-Stoves project in Ghana, implemented b…"
type textarea "#H1 Cookstoves DThe Gyapa Improved Cook-Stoves project in Ghana, implemented by…"
type textarea "#H1 Cookstoves The Gyapa Improved Cook-Stoves project in Ghana, implemented by …"
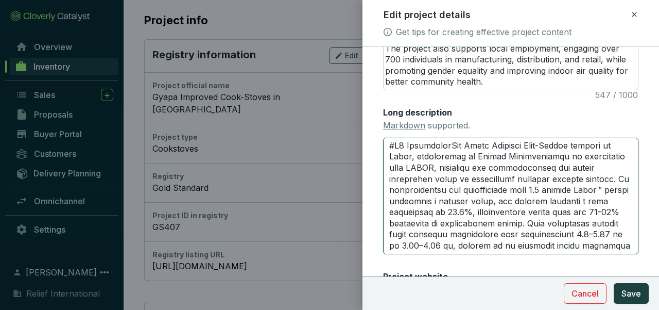
type textarea "#H1 CookstoveThe Gyapa Improved Cook-Stoves project in Ghana, implemented by Re…"
type textarea "#H1 CookstovThe Gyapa Improved Cook-Stoves project in Ghana, implemented by Rel…"
type textarea "#H1 CookstoThe Gyapa Improved Cook-Stoves project in Ghana, implemented by Reli…"
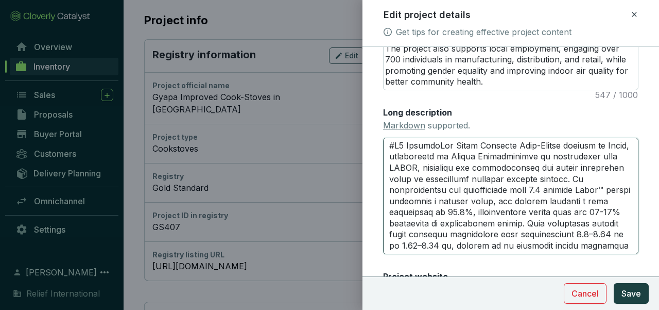
type textarea "#H1 CookstThe Gyapa Improved Cook-Stoves project in Ghana, implemented by Relie…"
type textarea "#H1 CooksThe Gyapa Improved Cook-Stoves project in Ghana, implemented by Relief…"
type textarea "#H1 CookThe Gyapa Improved Cook-Stoves project in Ghana, implemented by Relief …"
type textarea "#H1 CooThe Gyapa Improved Cook-Stoves project in Ghana, implemented by Relief I…"
type textarea "#H1 CoThe Gyapa Improved Cook-Stoves project in Ghana, implemented by Relief In…"
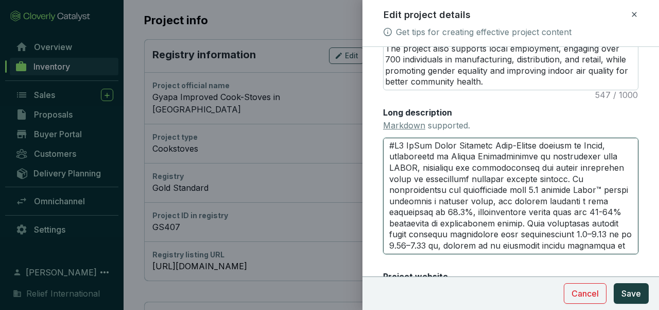
type textarea "#H1 CThe Gyapa Improved Cook-Stoves project in Ghana, implemented by Relief Int…"
type textarea "#H1 The Gyapa Improved Cook-Stoves project in Ghana, implemented by Relief Inte…"
type textarea "#H1 DThe Gyapa Improved Cook-Stoves project in Ghana, implemented by Relief Int…"
type textarea "#H1 DeThe Gyapa Improved Cook-Stoves project in Ghana, implemented by Relief In…"
type textarea "#H1 DevThe Gyapa Improved Cook-Stoves project in Ghana, implemented by Relief I…"
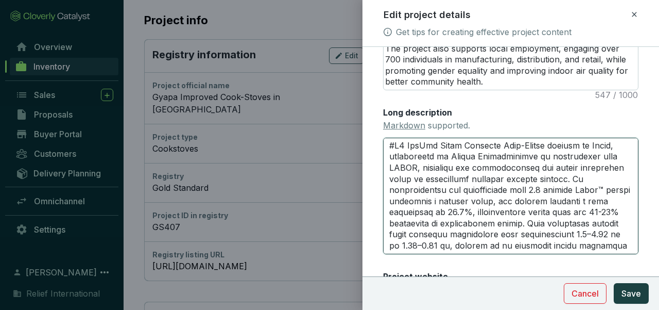
type textarea "#H1 DevlThe Gyapa Improved Cook-Stoves project in Ghana, implemented by Relief …"
type textarea "#H1 DevleThe Gyapa Improved Cook-Stoves project in Ghana, implemented by Relief…"
type textarea "#H1 DevlThe Gyapa Improved Cook-Stoves project in Ghana, implemented by Relief …"
type textarea "#H1 DevThe Gyapa Improved Cook-Stoves project in Ghana, implemented by Relief I…"
type textarea "#H1 DeveThe Gyapa Improved Cook-Stoves project in Ghana, implemented by Relief …"
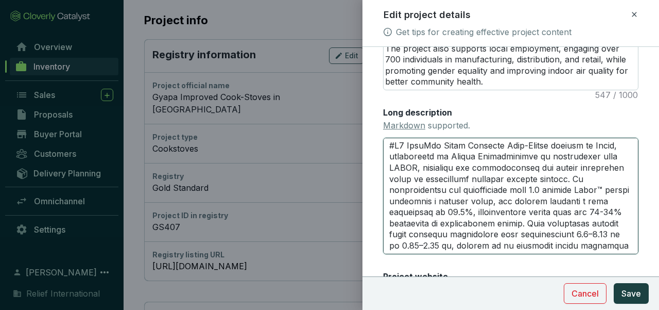
type textarea "#H1 DevelThe Gyapa Improved Cook-Stoves project in Ghana, implemented by Relief…"
type textarea "#H1 DeveThe Gyapa Improved Cook-Stoves project in Ghana, implemented by Relief …"
type textarea "#H1 DevThe Gyapa Improved Cook-Stoves project in Ghana, implemented by Relief I…"
type textarea "#H1 DeThe Gyapa Improved Cook-Stoves project in Ghana, implemented by Relief In…"
type textarea "#H1 DThe Gyapa Improved Cook-Stoves project in Ghana, implemented by Relief Int…"
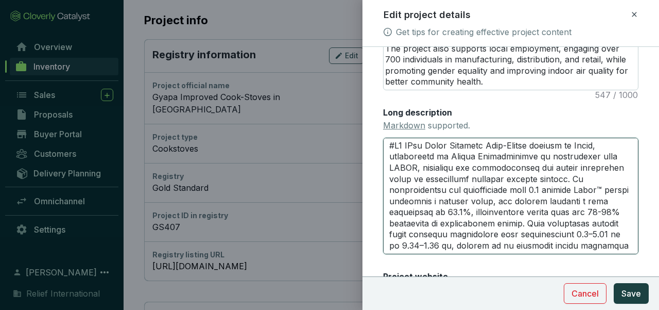
type textarea "#H1 The Gyapa Improved Cook-Stoves project in Ghana, implemented by Relief Inte…"
type textarea "#H1 DThe Gyapa Improved Cook-Stoves project in Ghana, implemented by Relief Int…"
type textarea "#H1 DeThe Gyapa Improved Cook-Stoves project in Ghana, implemented by Relief In…"
type textarea "#H1 DevThe Gyapa Improved Cook-Stoves project in Ghana, implemented by Relief I…"
type textarea "#H1 DeveThe Gyapa Improved Cook-Stoves project in Ghana, implemented by Relief …"
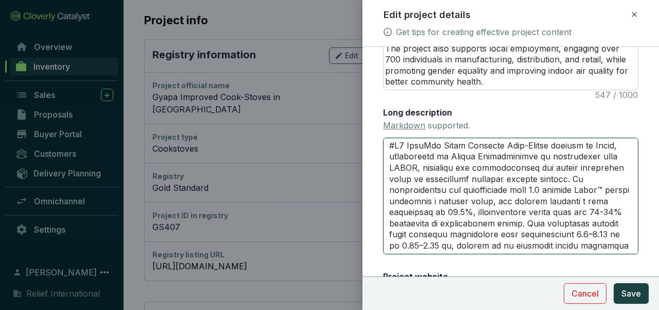
type textarea "#H1 DevelThe Gyapa Improved Cook-Stoves project in Ghana, implemented by Relief…"
type textarea "#H1 DeveloThe Gyapa Improved Cook-Stoves project in Ghana, implemented by Relie…"
type textarea "#H1 DevelopThe Gyapa Improved Cook-Stoves project in Ghana, implemented by Reli…"
type textarea "#H1 DeveloThe Gyapa Improved Cook-Stoves project in Ghana, implemented by Relie…"
type textarea "#H1 DevelThe Gyapa Improved Cook-Stoves project in Ghana, implemented by Relief…"
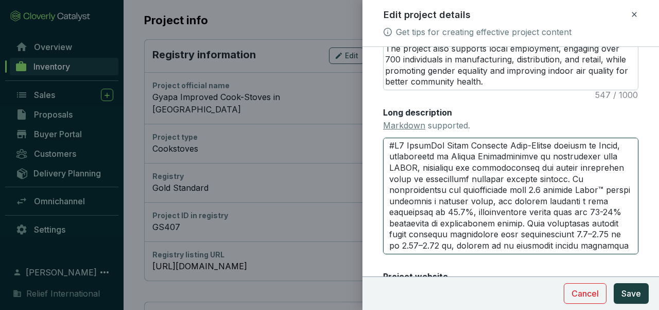
type textarea "#H1 DeveloThe Gyapa Improved Cook-Stoves project in Ghana, implemented by Relie…"
type textarea "#H1 DevelopThe Gyapa Improved Cook-Stoves project in Ghana, implemented by Reli…"
type textarea "#H1 DevelopeThe Gyapa Improved Cook-Stoves project in Ghana, implemented by Rel…"
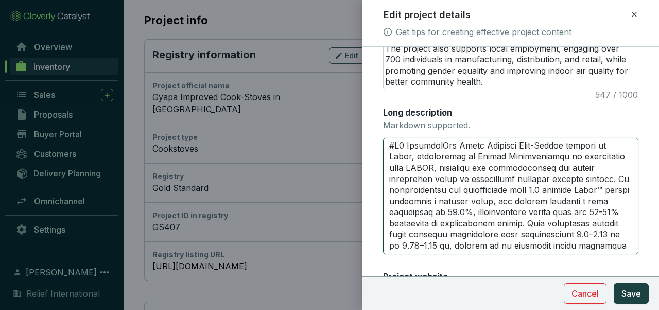
type textarea "#H1 DevelopedThe Gyapa Improved Cook-Stoves project in Ghana, implemented by Re…"
type textarea "#H1 Developed The Gyapa Improved Cook-Stoves project in Ghana, implemented by R…"
type textarea "#H1 DevelopedThe Gyapa Improved Cook-Stoves project in Ghana, implemented by Re…"
type textarea "#H1 DevelopeThe Gyapa Improved Cook-Stoves project in Ghana, implemented by Rel…"
type textarea "#H1 DevelopThe Gyapa Improved Cook-Stoves project in Ghana, implemented by Reli…"
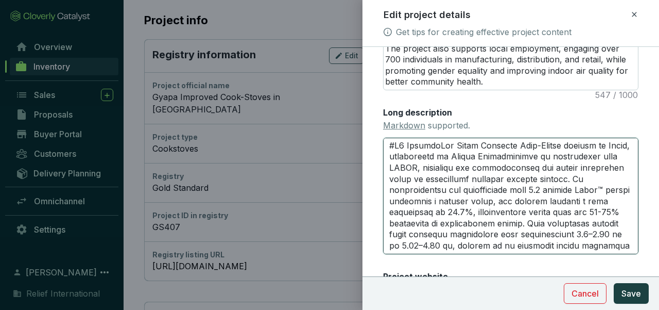
type textarea "#H1 DeveloThe Gyapa Improved Cook-Stoves project in Ghana, implemented by Relie…"
type textarea "#H1 DevelThe Gyapa Improved Cook-Stoves project in Ghana, implemented by Relief…"
type textarea "#H1 DeveThe Gyapa Improved Cook-Stoves project in Ghana, implemented by Relief …"
type textarea "#H1 DevThe Gyapa Improved Cook-Stoves project in Ghana, implemented by Relief I…"
type textarea "#H1 DeThe Gyapa Improved Cook-Stoves project in Ghana, implemented by Relief In…"
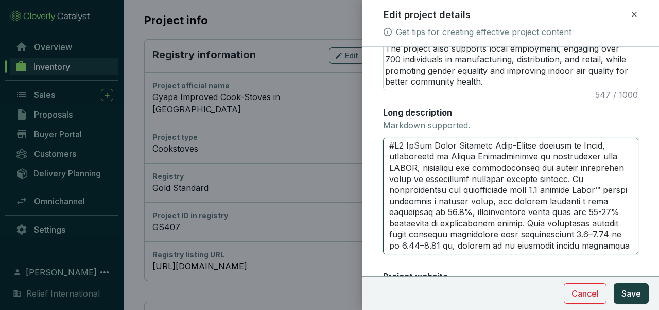
type textarea "#H1 DThe Gyapa Improved Cook-Stoves project in Ghana, implemented by Relief Int…"
type textarea "#H1 The Gyapa Improved Cook-Stoves project in Ghana, implemented by Relief Inte…"
type textarea "#H1 DThe Gyapa Improved Cook-Stoves project in Ghana, implemented by Relief Int…"
type textarea "#H1 DeThe Gyapa Improved Cook-Stoves project in Ghana, implemented by Relief In…"
type textarea "#H1 DevThe Gyapa Improved Cook-Stoves project in Ghana, implemented by Relief I…"
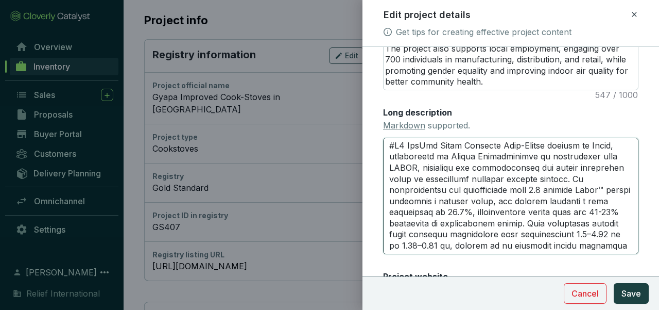
type textarea "#H1 DeveThe Gyapa Improved Cook-Stoves project in Ghana, implemented by Relief …"
type textarea "#H1 DevelThe Gyapa Improved Cook-Stoves project in Ghana, implemented by Relief…"
type textarea "#H1 DeveloThe Gyapa Improved Cook-Stoves project in Ghana, implemented by Relie…"
type textarea "#H1 DevelopThe Gyapa Improved Cook-Stoves project in Ghana, implemented by Reli…"
type textarea "#H1 DevelopeThe Gyapa Improved Cook-Stoves project in Ghana, implemented by Rel…"
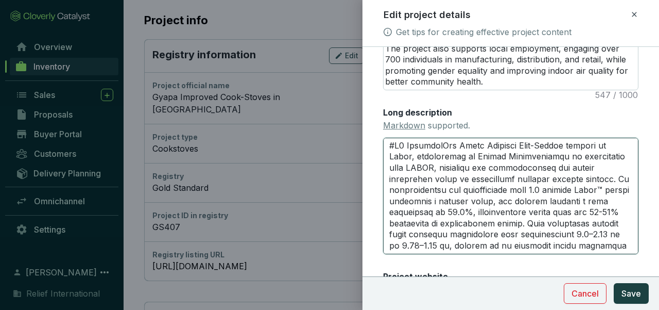
type textarea "#H1 DevelopedThe Gyapa Improved Cook-Stoves project in Ghana, implemented by Re…"
type textarea "#H1 Developed The Gyapa Improved Cook-Stoves project in Ghana, implemented by R…"
type textarea "#H1 Developed wThe Gyapa Improved Cook-Stoves project in Ghana, implemented by …"
type textarea "#H1 Developed wiThe Gyapa Improved Cook-Stoves project in Ghana, implemented by…"
type textarea "#H1 Developed witThe Gyapa Improved Cook-Stoves project in Ghana, implemented b…"
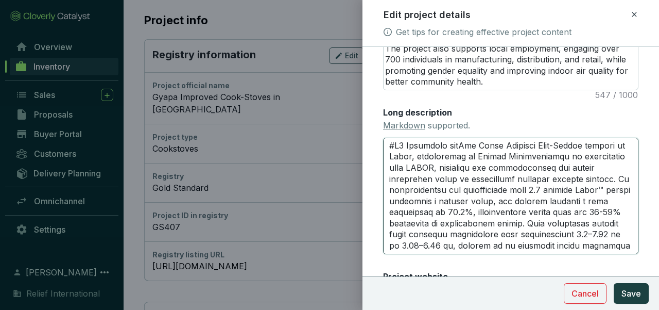
type textarea "#H1 Developed withThe Gyapa Improved Cook-Stoves project in Ghana, implemented …"
type textarea "#H1 Developed with The Gyapa Improved Cook-Stoves project in Ghana, implemented…"
type textarea "#H1 Developed with lThe Gyapa Improved Cook-Stoves project in Ghana, implemente…"
type textarea "#H1 Developed with loThe Gyapa Improved Cook-Stoves project in Ghana, implement…"
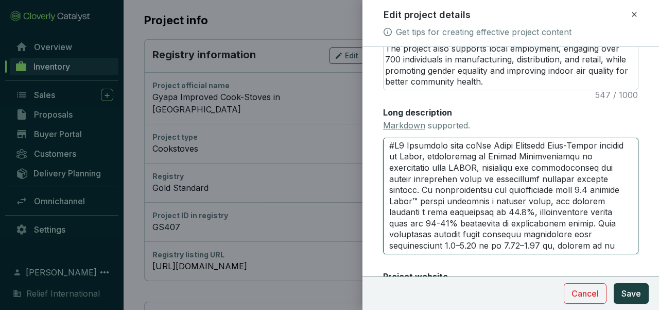
type textarea "#H1 Developed with locThe Gyapa Improved Cook-Stoves project in Ghana, implemen…"
type textarea "#H1 Developed with locaThe Gyapa Improved Cook-Stoves project in Ghana, impleme…"
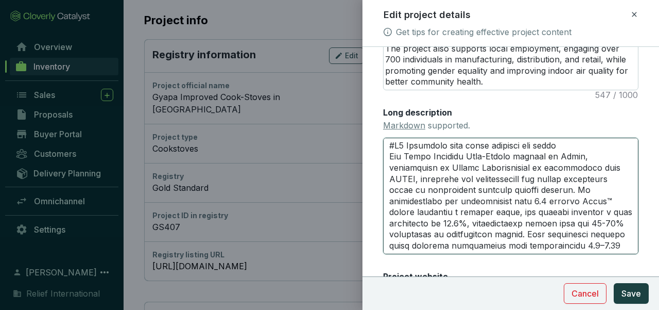
drag, startPoint x: 408, startPoint y: 144, endPoint x: 593, endPoint y: 145, distance: 185.4
click at [396, 143] on textarea "Long description Markdown supported." at bounding box center [510, 196] width 255 height 116
click at [567, 146] on textarea "Long description Markdown supported." at bounding box center [510, 196] width 255 height 116
click at [578, 219] on textarea "Long description Markdown supported." at bounding box center [510, 196] width 255 height 116
click at [587, 144] on textarea "Long description Markdown supported." at bounding box center [510, 196] width 255 height 116
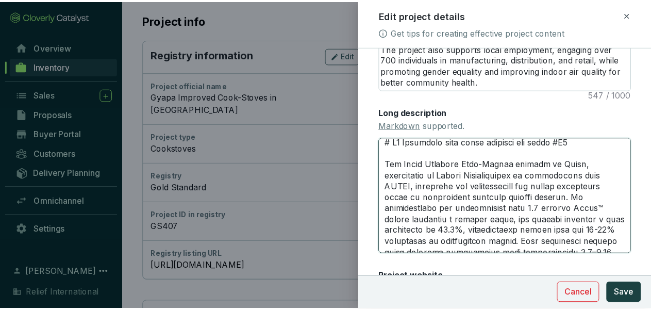
scroll to position [0, 0]
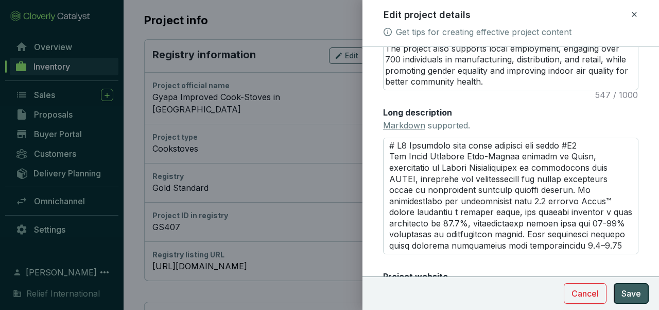
click at [636, 293] on span "Save" at bounding box center [632, 293] width 20 height 12
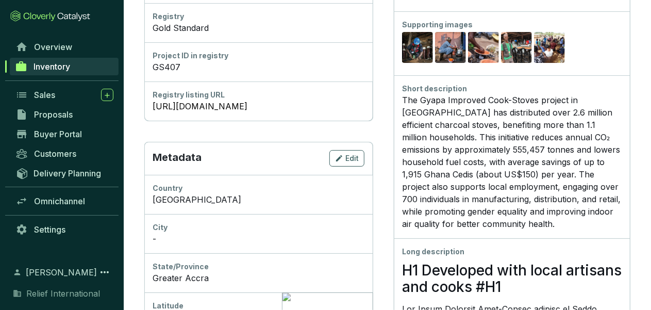
scroll to position [319, 0]
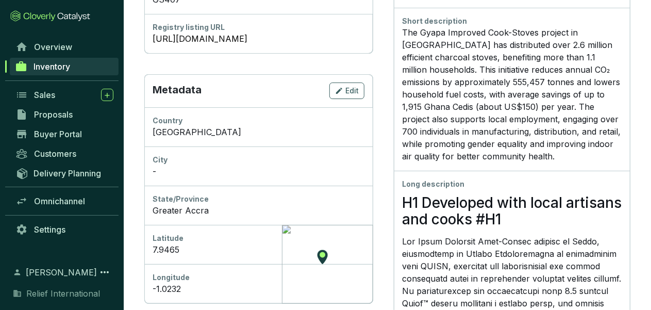
click at [439, 214] on h1 "H1 Developed with local artisans and cooks #H1" at bounding box center [511, 210] width 219 height 33
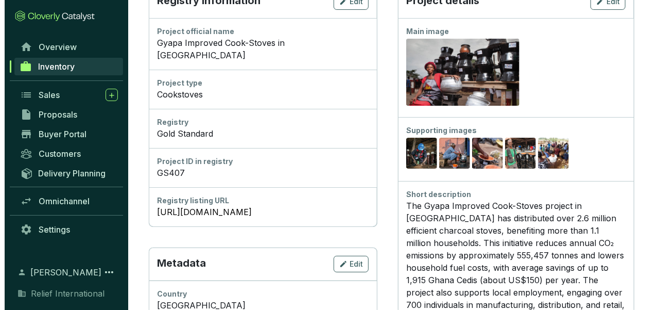
scroll to position [0, 0]
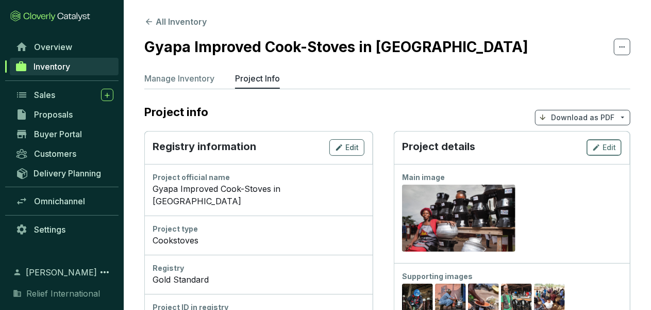
click at [606, 146] on span "Edit" at bounding box center [608, 147] width 13 height 10
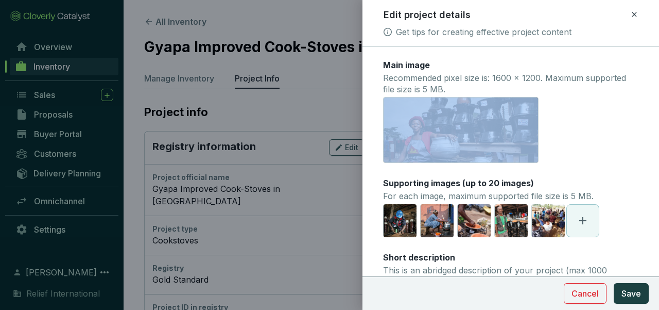
drag, startPoint x: 650, startPoint y: 84, endPoint x: 650, endPoint y: 148, distance: 63.9
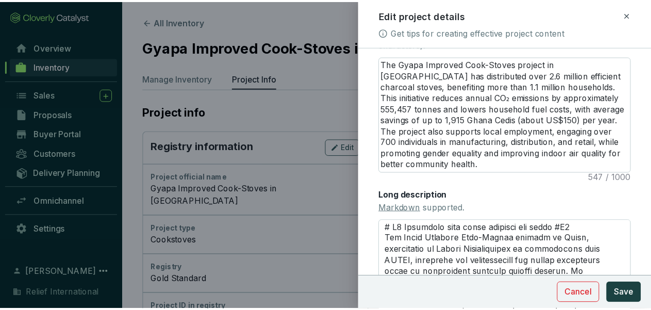
scroll to position [270, 0]
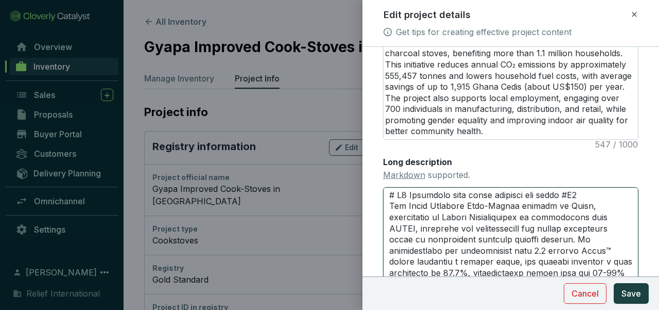
click at [571, 197] on textarea "Long description Markdown supported." at bounding box center [510, 245] width 255 height 116
click at [388, 194] on textarea "Long description Markdown supported." at bounding box center [510, 245] width 255 height 116
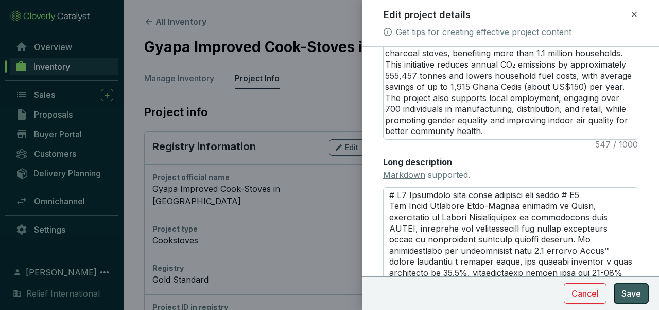
click at [639, 291] on span "Save" at bounding box center [632, 293] width 20 height 12
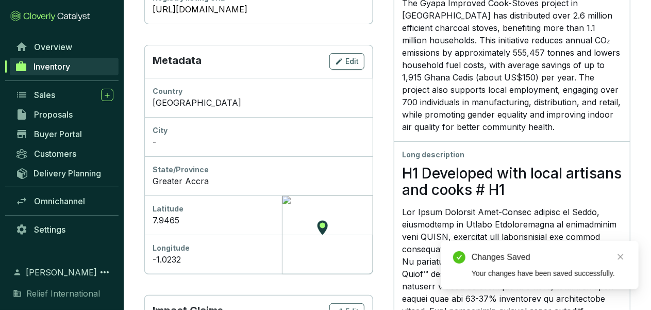
scroll to position [354, 0]
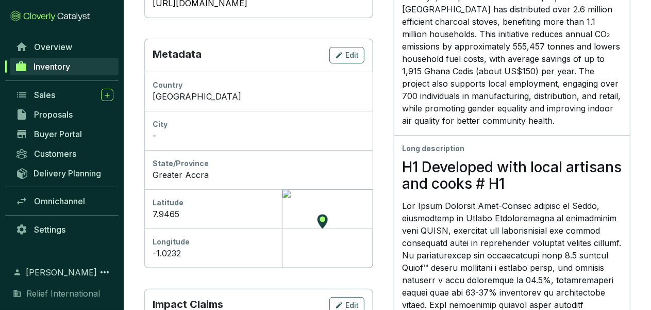
click at [436, 179] on h1 "H1 Developed with local artisans and cooks # H1" at bounding box center [511, 175] width 219 height 33
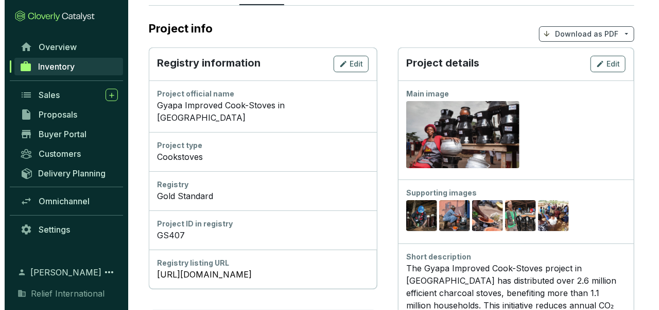
scroll to position [46, 0]
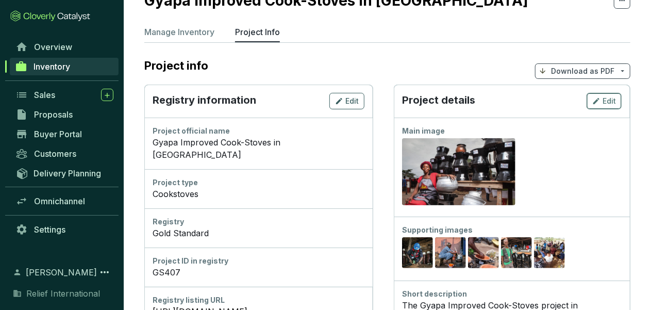
click at [602, 102] on div "Edit" at bounding box center [604, 101] width 24 height 12
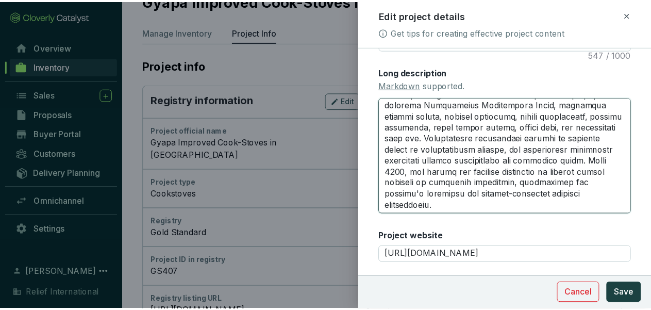
scroll to position [0, 0]
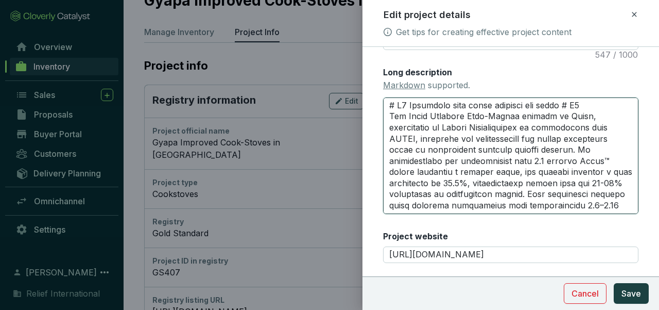
click at [408, 104] on textarea "Long description Markdown supported." at bounding box center [510, 155] width 255 height 116
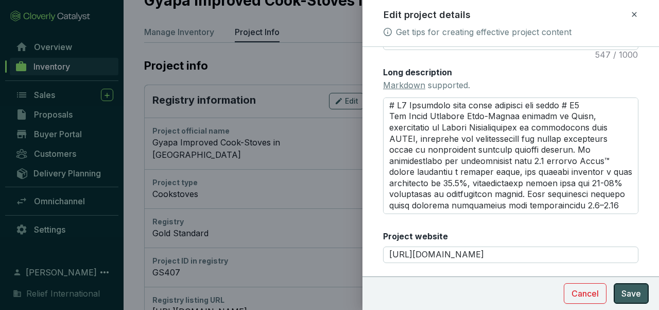
click at [635, 294] on span "Save" at bounding box center [632, 293] width 20 height 12
